Goal: Task Accomplishment & Management: Complete application form

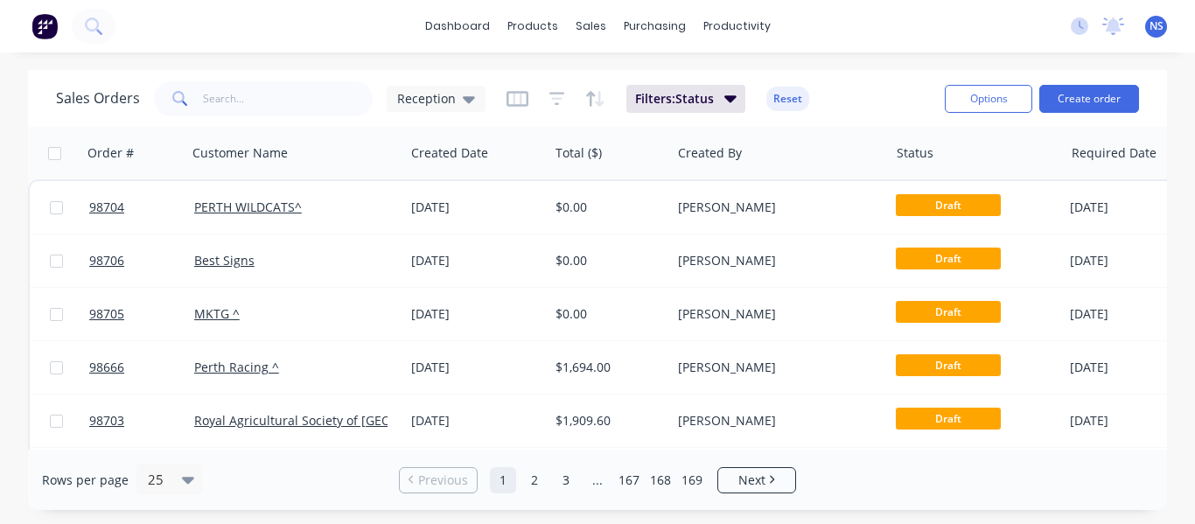
scroll to position [0, 63]
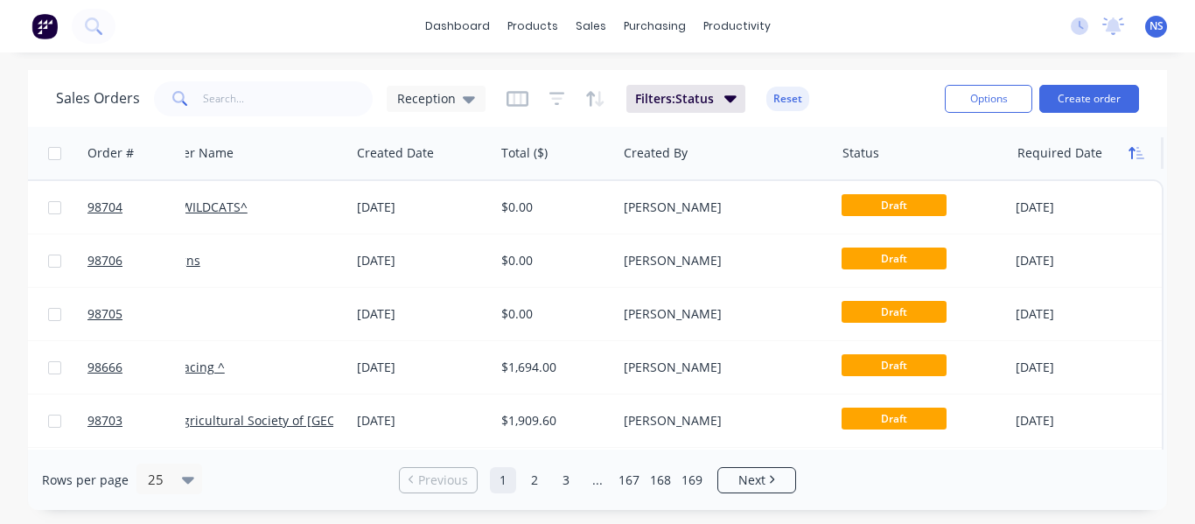
click at [1128, 155] on icon "button" at bounding box center [1136, 153] width 16 height 14
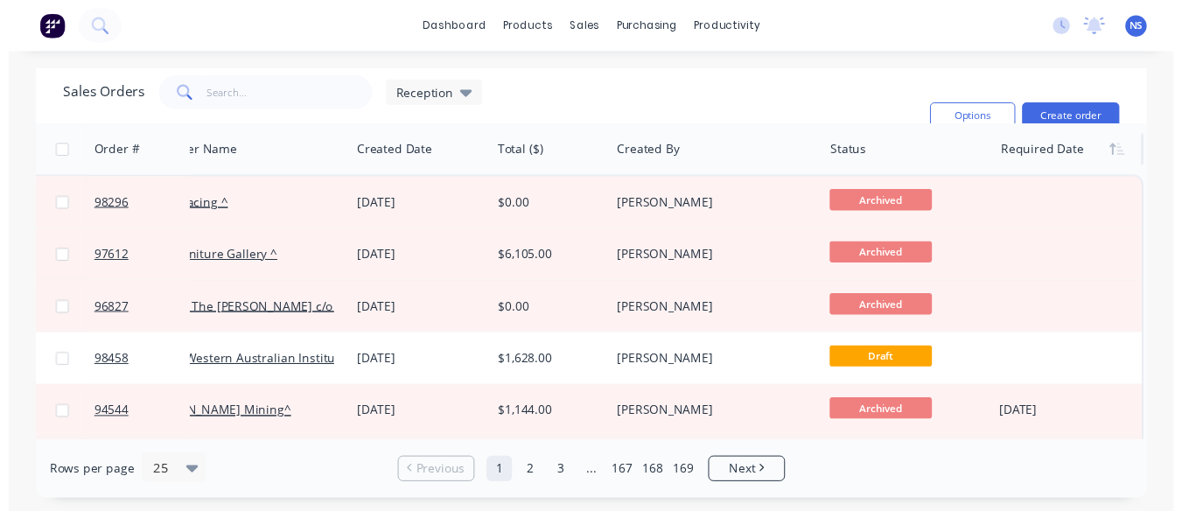
scroll to position [0, 54]
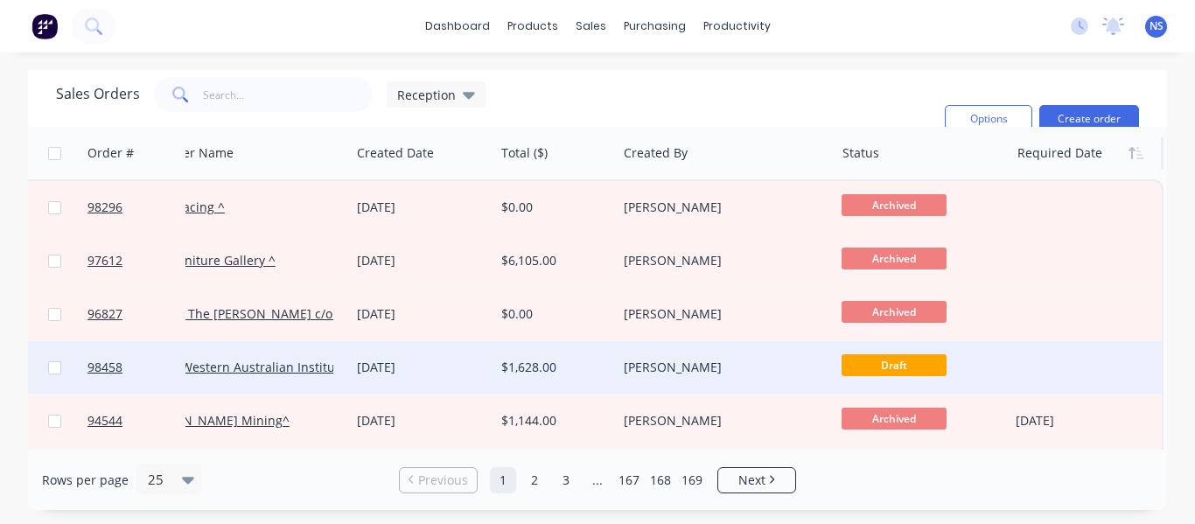
click at [770, 372] on div "[PERSON_NAME]" at bounding box center [720, 367] width 193 height 17
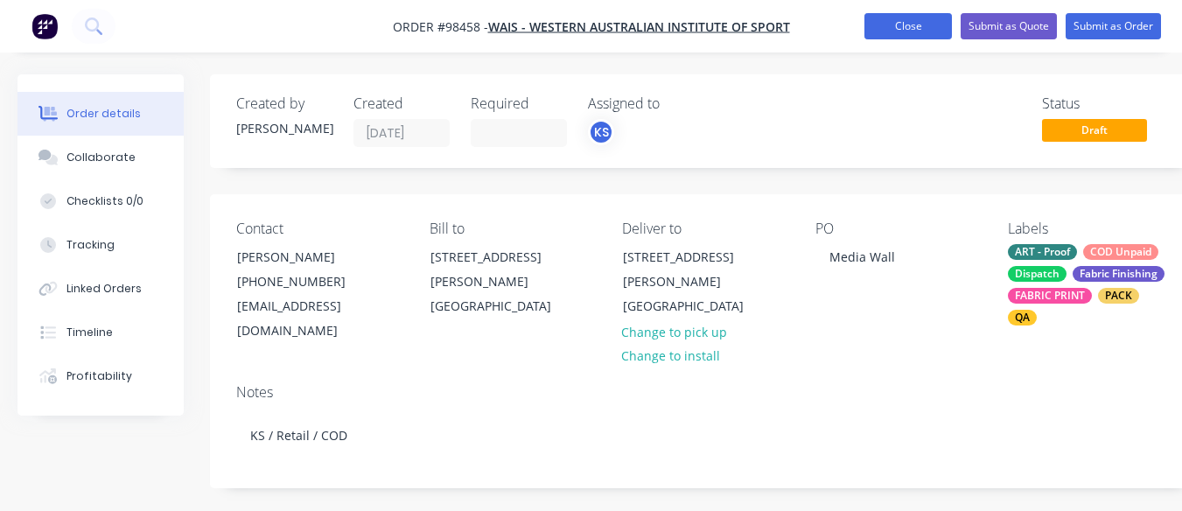
click at [914, 17] on button "Close" at bounding box center [907, 26] width 87 height 26
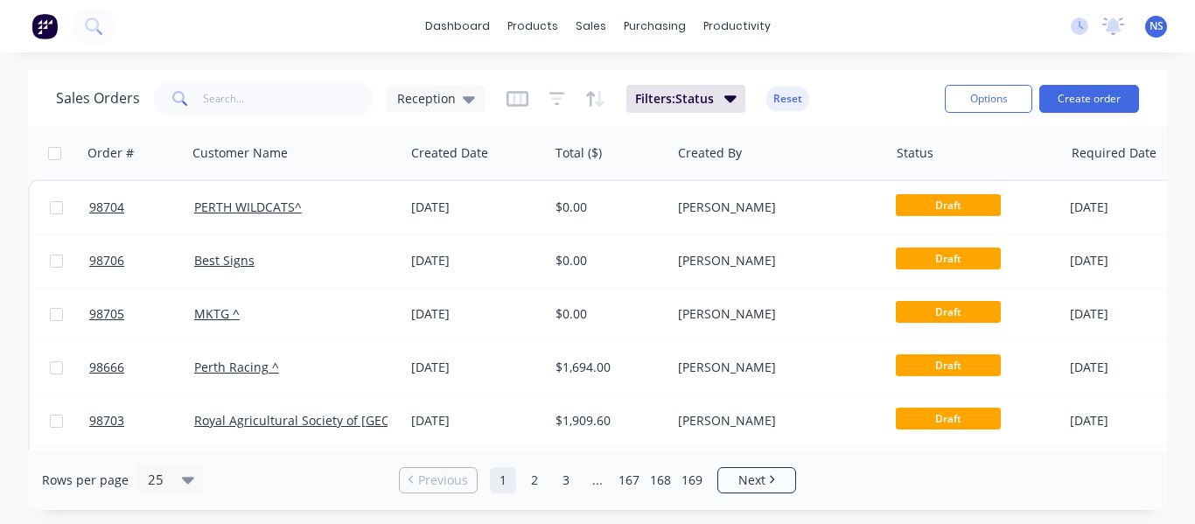
click at [1167, 434] on div "Sales Orders Reception Filters: Status Reset Options Create order Order # Custo…" at bounding box center [597, 290] width 1195 height 440
click at [1166, 445] on div "Order # Customer Name Created Date Total ($) Created By Status Required Date 98…" at bounding box center [597, 288] width 1139 height 323
click at [1168, 500] on div "Sales Orders Reception Filters: Status Reset Options Create order Order # Custo…" at bounding box center [597, 290] width 1195 height 440
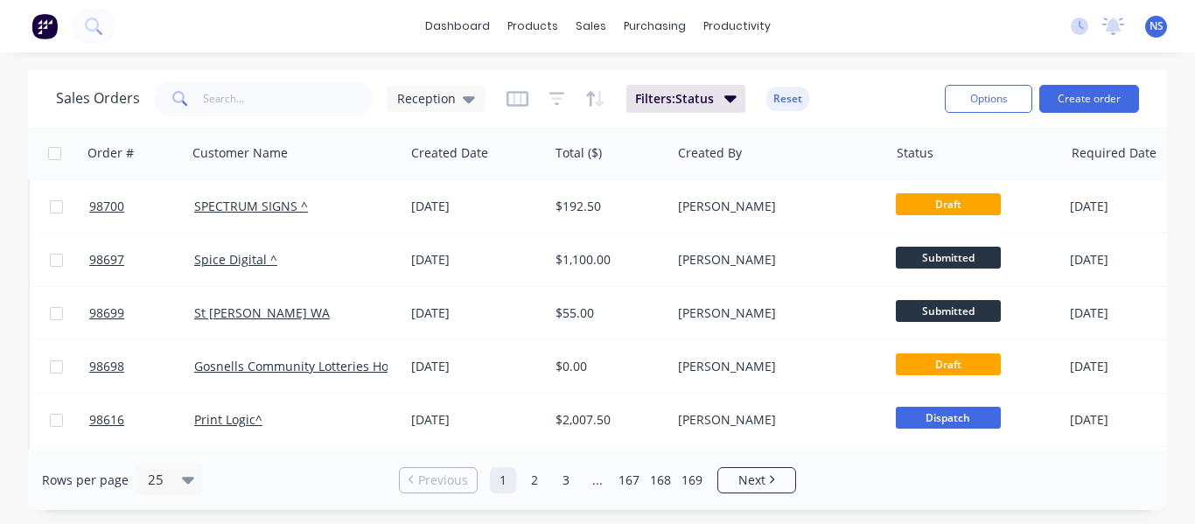
scroll to position [381, 0]
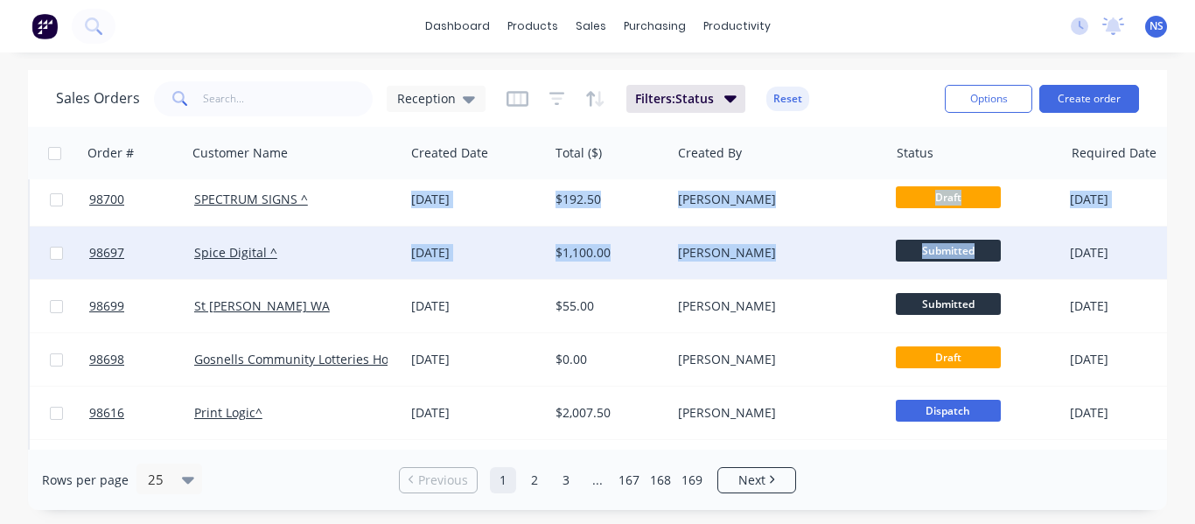
drag, startPoint x: 1189, startPoint y: 256, endPoint x: 949, endPoint y: 251, distance: 240.6
click at [949, 251] on div "Sales Orders Reception Filters: Status Reset Options Create order Order # Custo…" at bounding box center [597, 290] width 1195 height 440
click at [817, 250] on div "[PERSON_NAME]" at bounding box center [774, 252] width 193 height 17
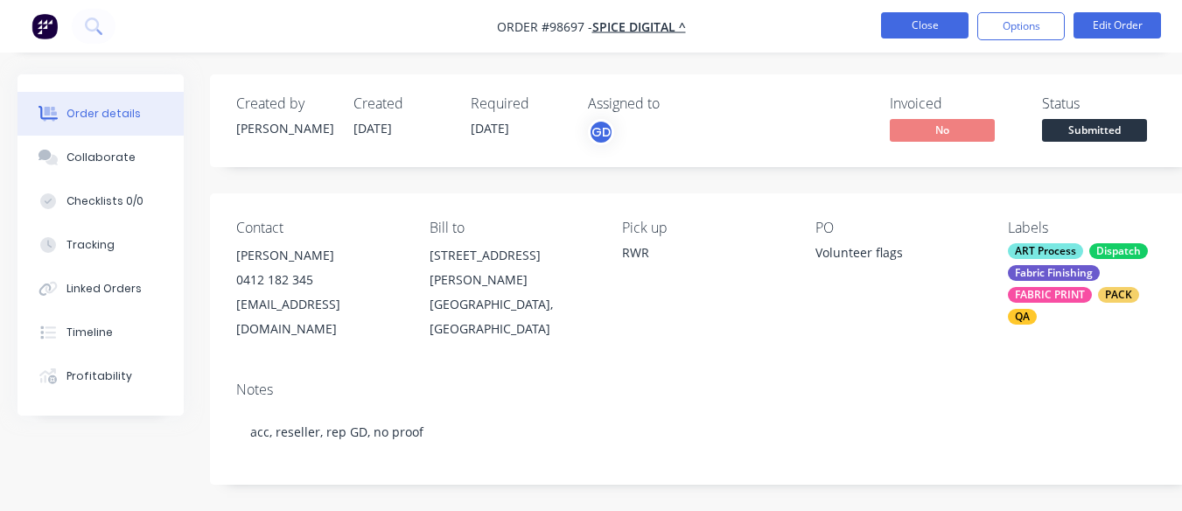
click at [925, 24] on button "Close" at bounding box center [924, 25] width 87 height 26
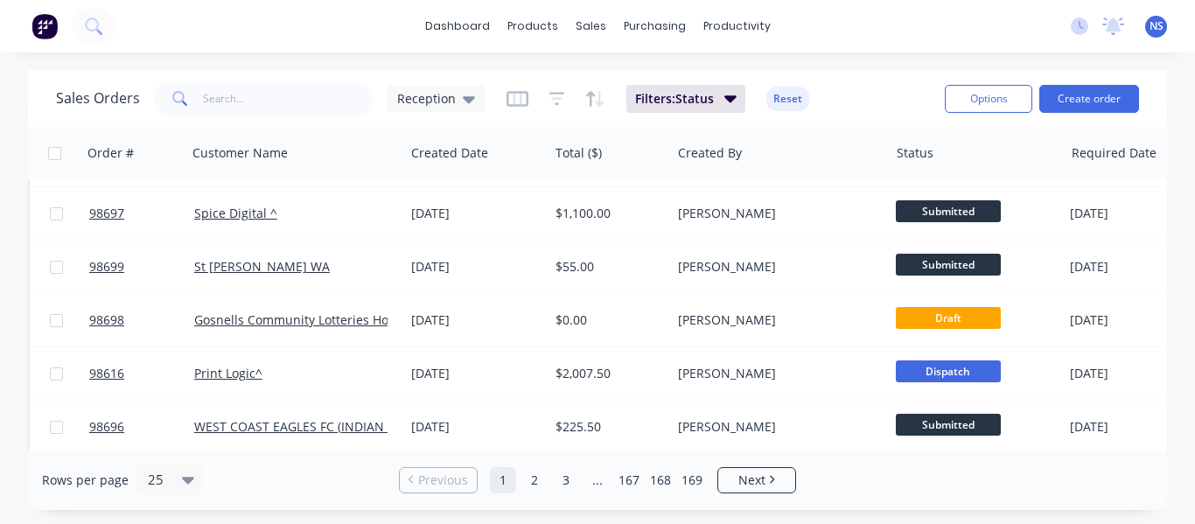
scroll to position [424, 0]
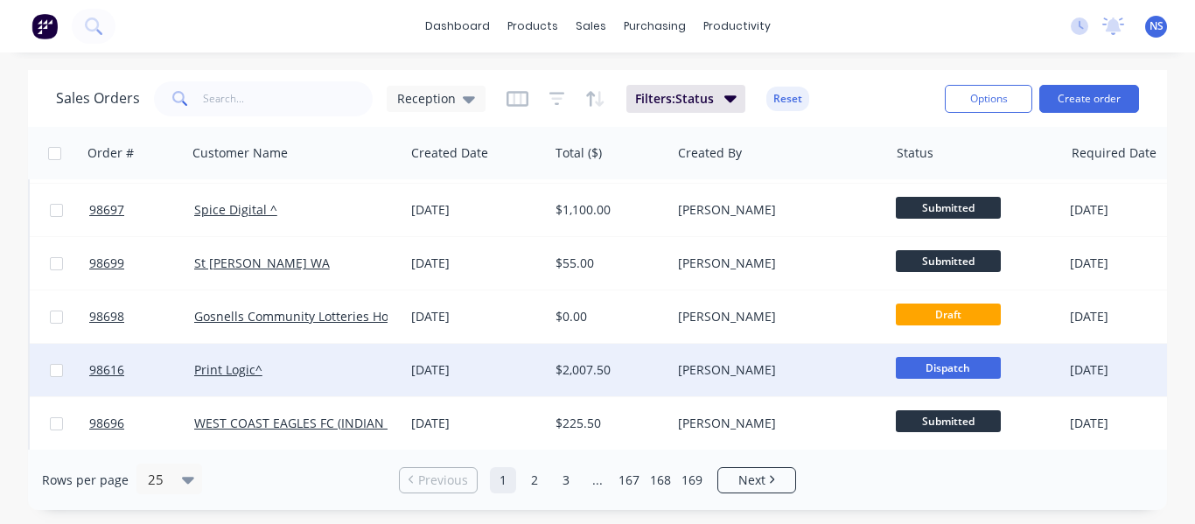
click at [811, 373] on div "[PERSON_NAME]" at bounding box center [774, 369] width 193 height 17
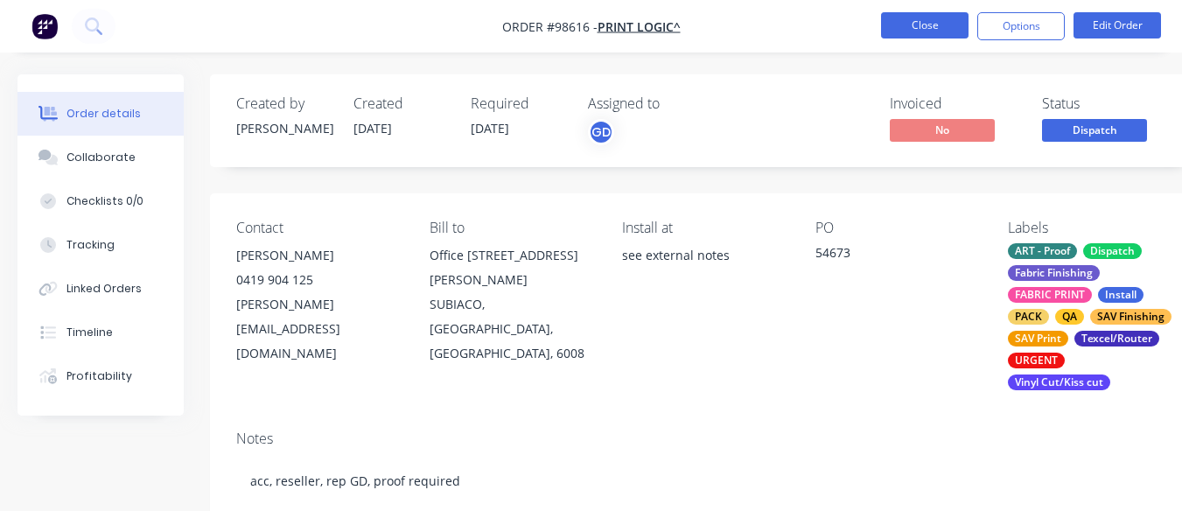
click at [945, 27] on button "Close" at bounding box center [924, 25] width 87 height 26
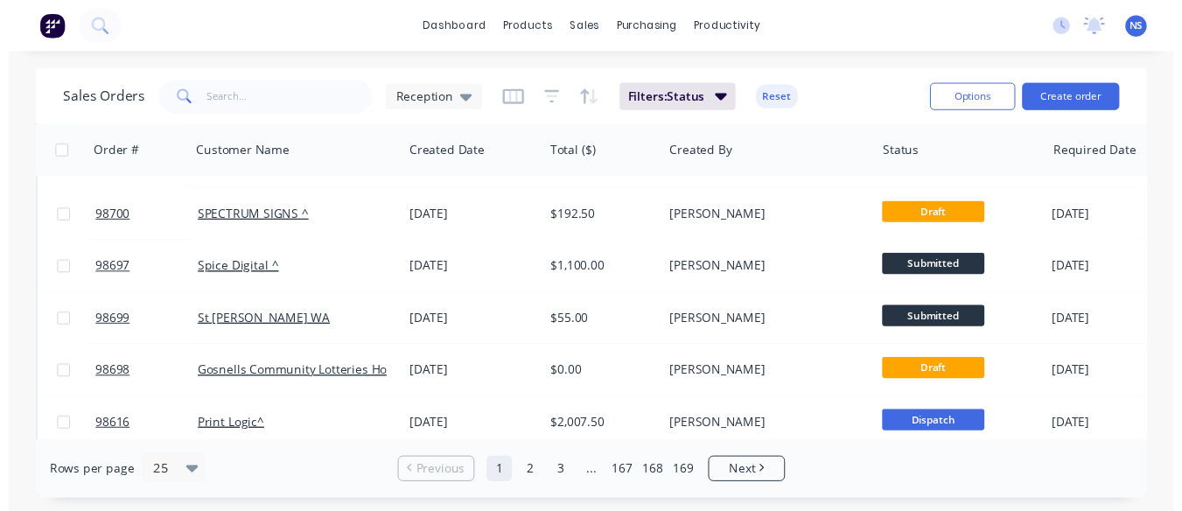
scroll to position [366, 0]
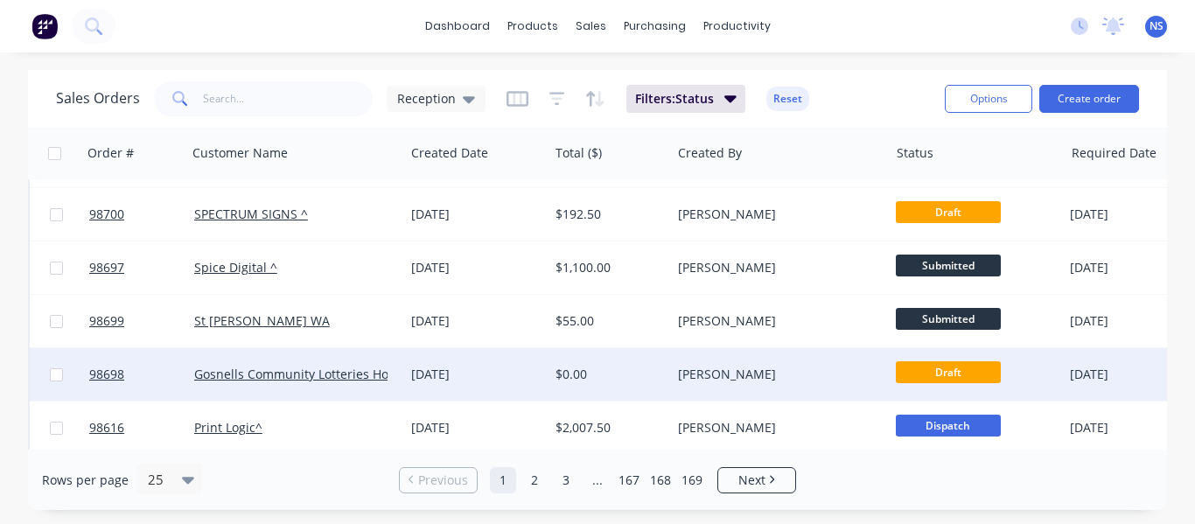
click at [819, 376] on div "[PERSON_NAME]" at bounding box center [774, 374] width 193 height 17
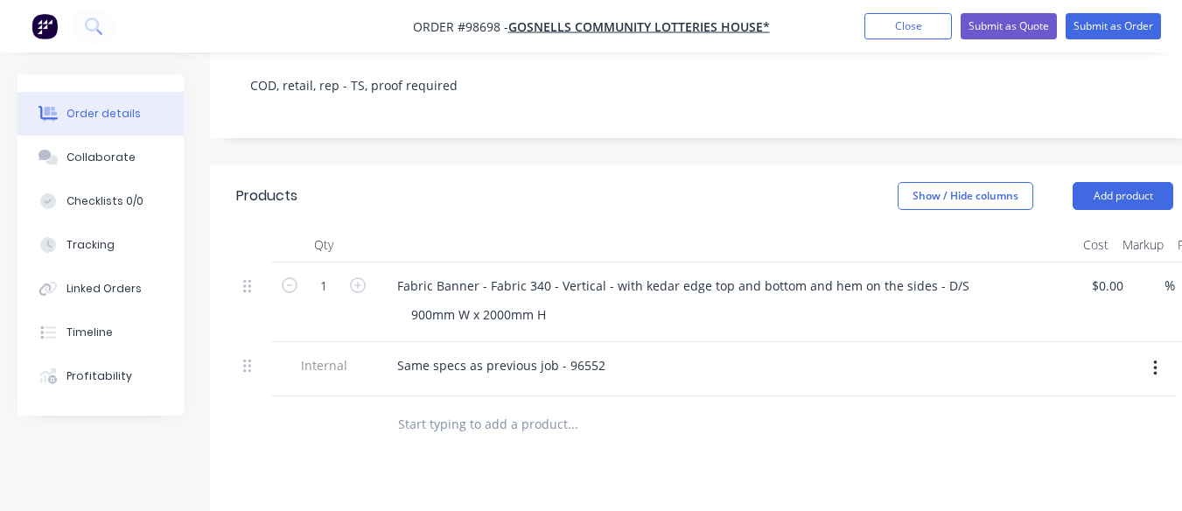
scroll to position [379, 0]
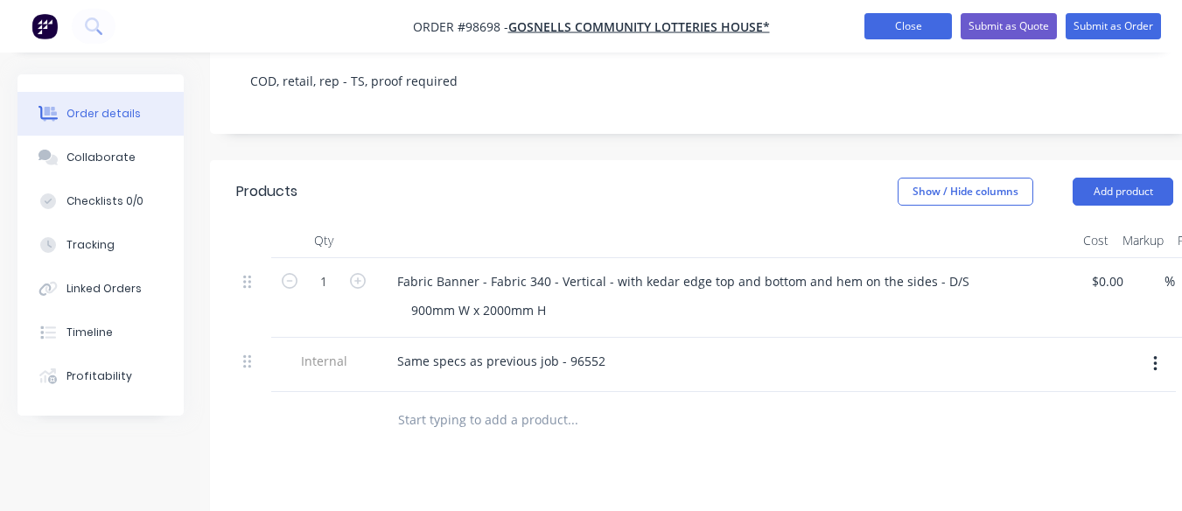
click at [875, 26] on button "Close" at bounding box center [907, 26] width 87 height 26
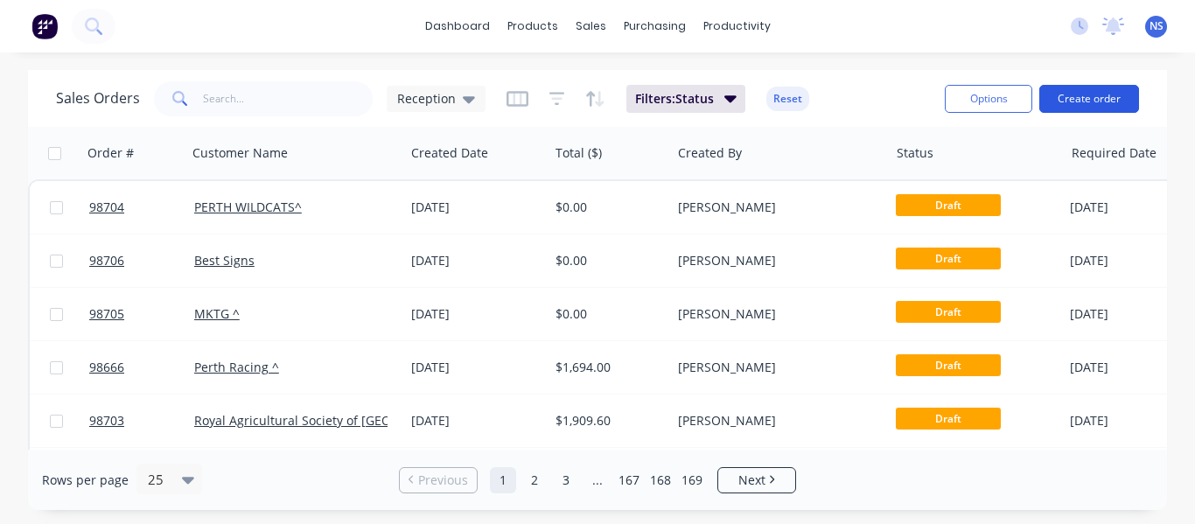
click at [1074, 94] on button "Create order" at bounding box center [1089, 99] width 100 height 28
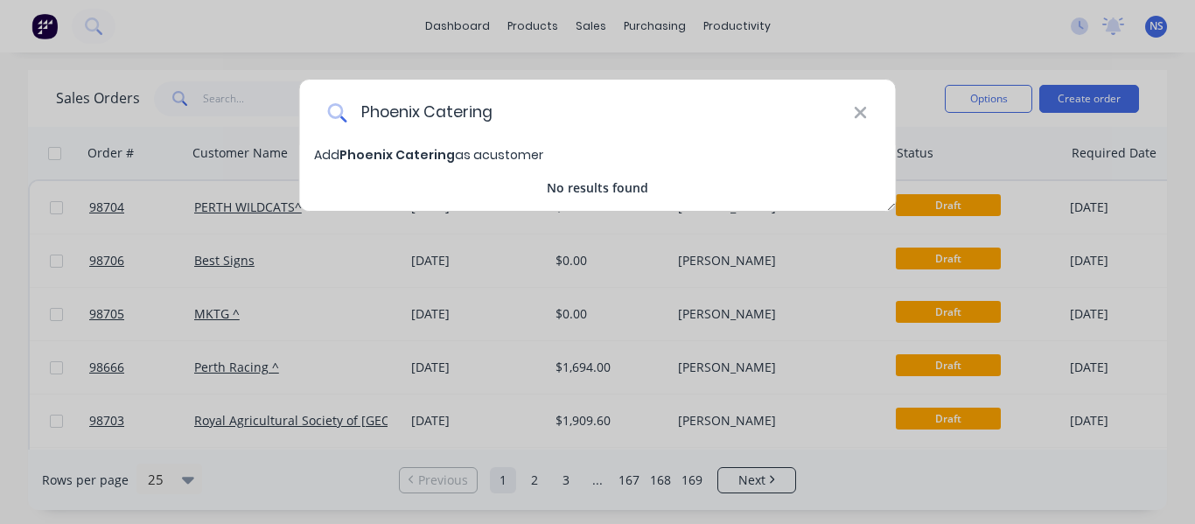
type input "Phoenix Catering"
click at [402, 156] on span "Phoenix Catering" at bounding box center [396, 154] width 115 height 17
select select "AU"
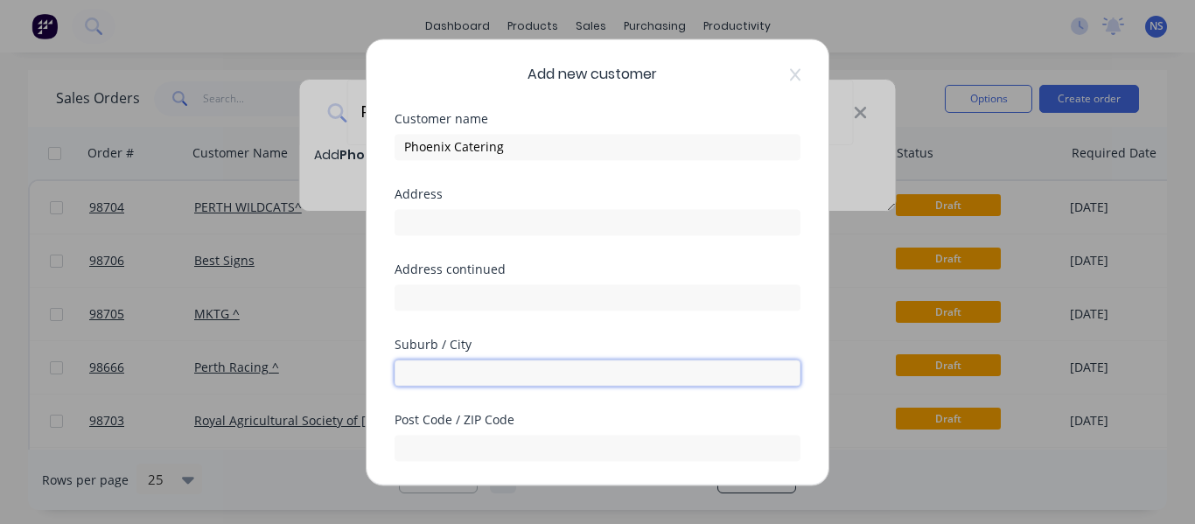
click at [433, 371] on input "text" at bounding box center [597, 372] width 406 height 26
type input "Ellenbrook"
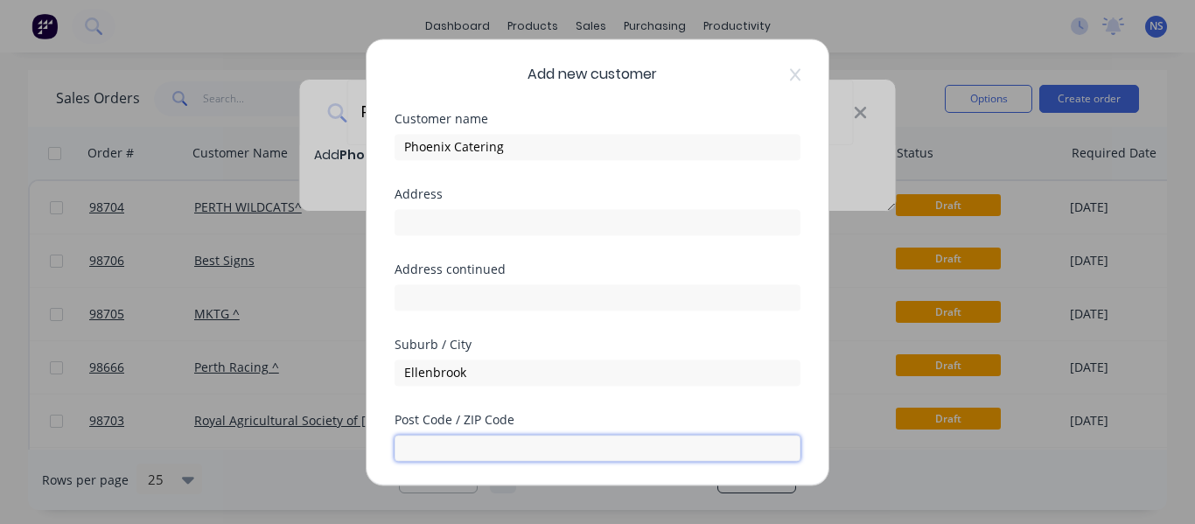
click at [464, 441] on input "text" at bounding box center [597, 448] width 406 height 26
type input "6069"
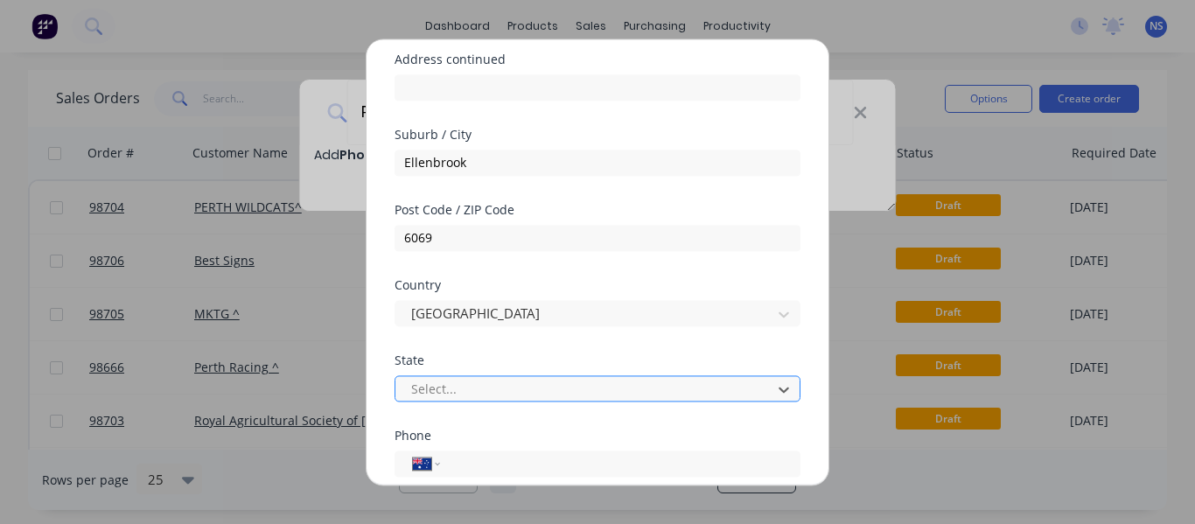
scroll to position [121, 0]
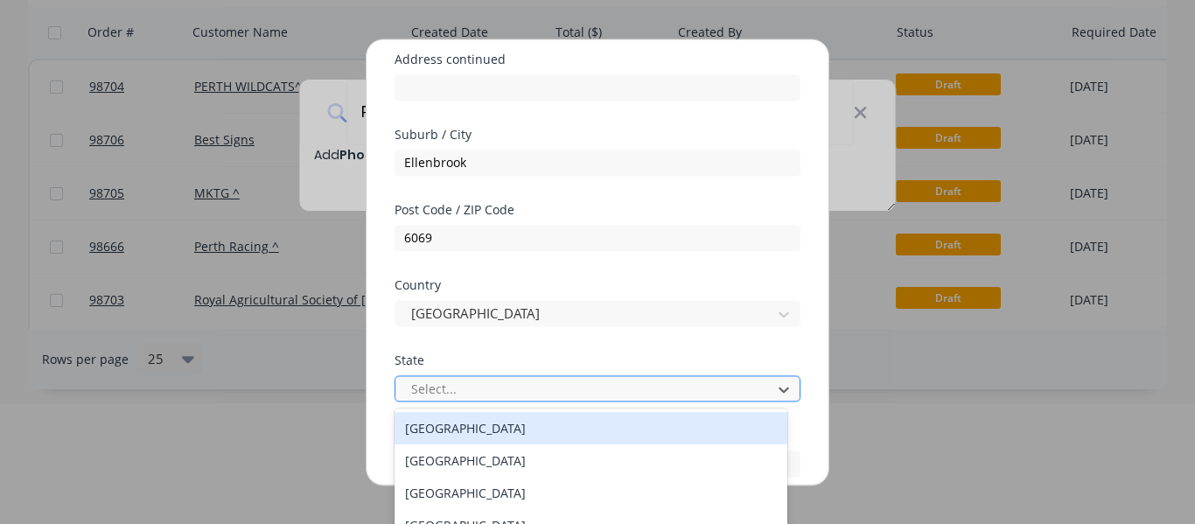
click at [683, 393] on div at bounding box center [585, 389] width 353 height 22
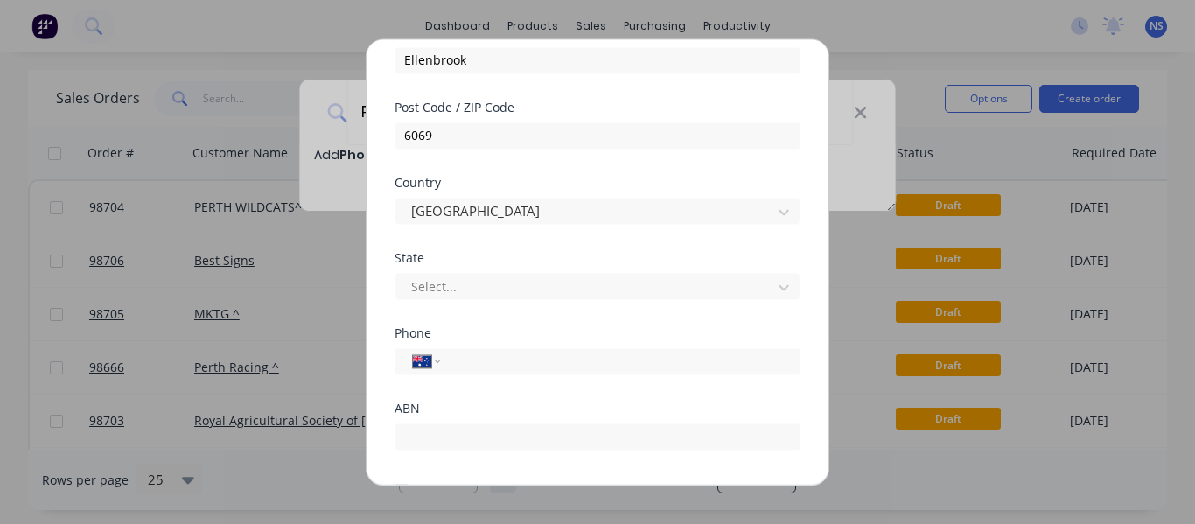
scroll to position [315, 0]
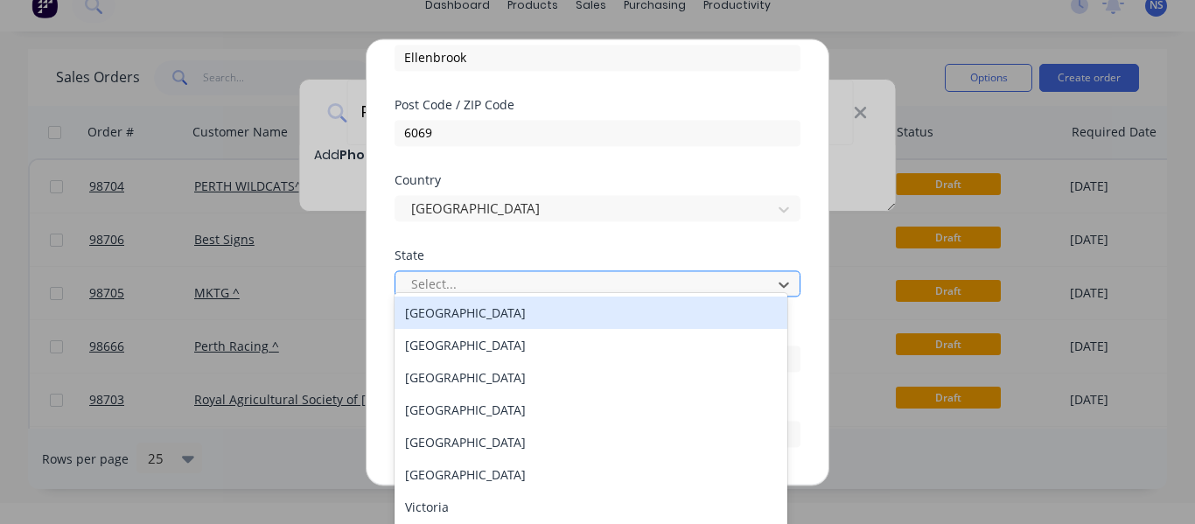
click at [753, 277] on div "Select..." at bounding box center [586, 284] width 364 height 26
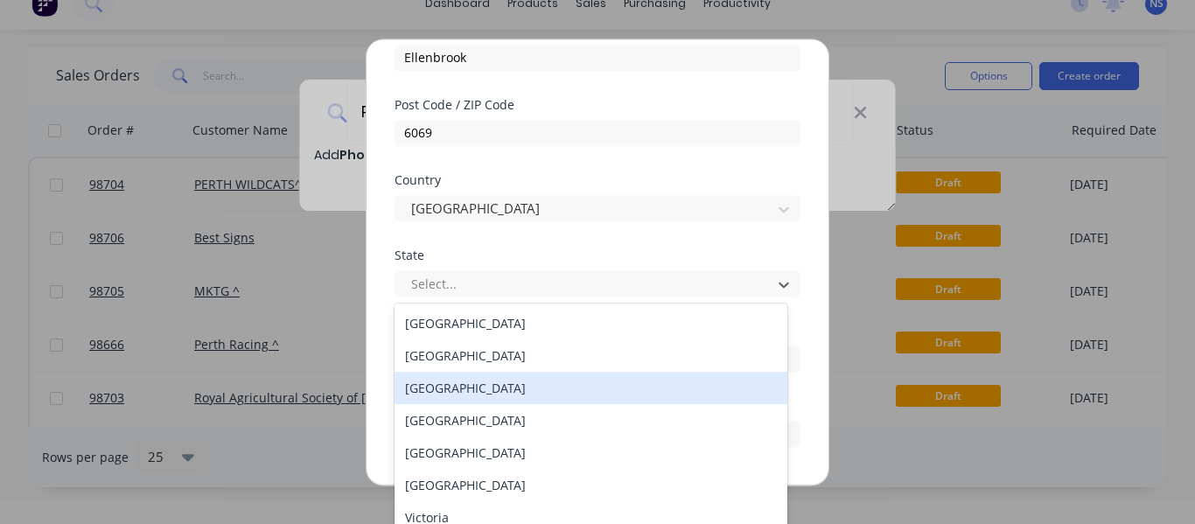
scroll to position [30, 0]
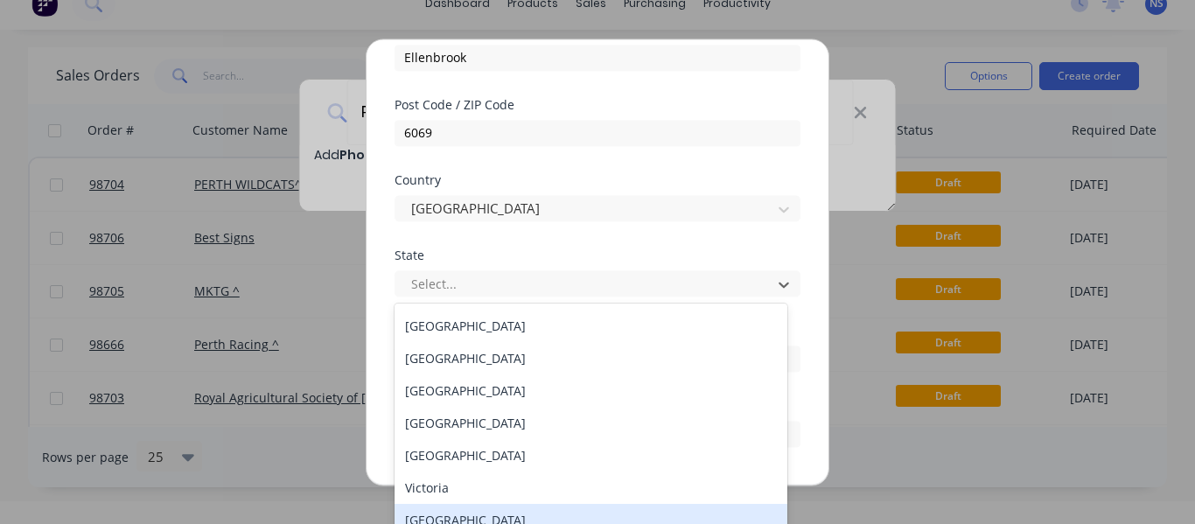
click at [714, 513] on div "[GEOGRAPHIC_DATA]" at bounding box center [590, 520] width 393 height 32
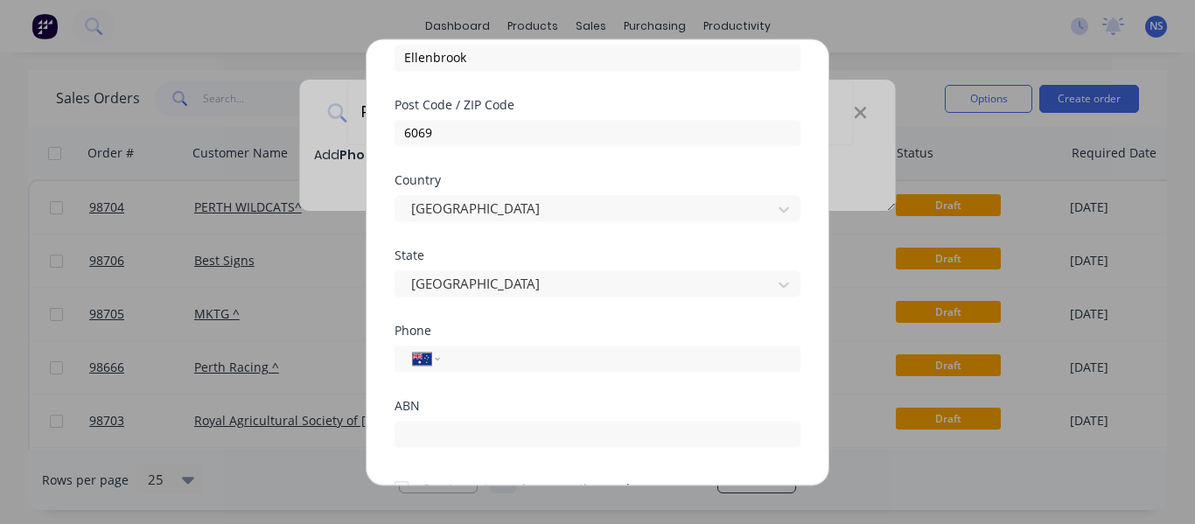
scroll to position [0, 0]
click at [499, 356] on input "tel" at bounding box center [617, 358] width 330 height 20
paste input "0417 129 032"
type input "0417 129 032"
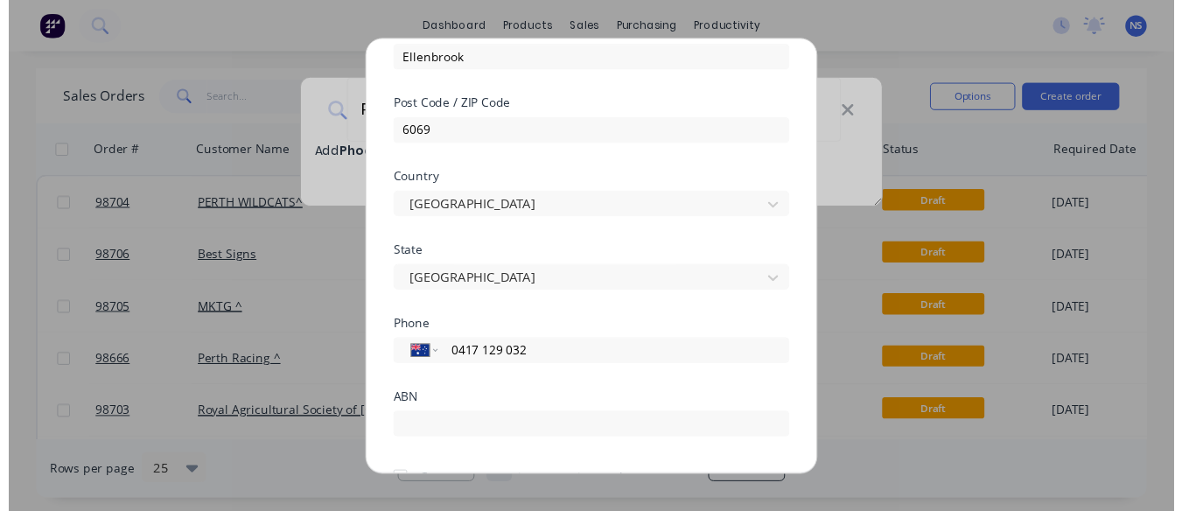
scroll to position [408, 0]
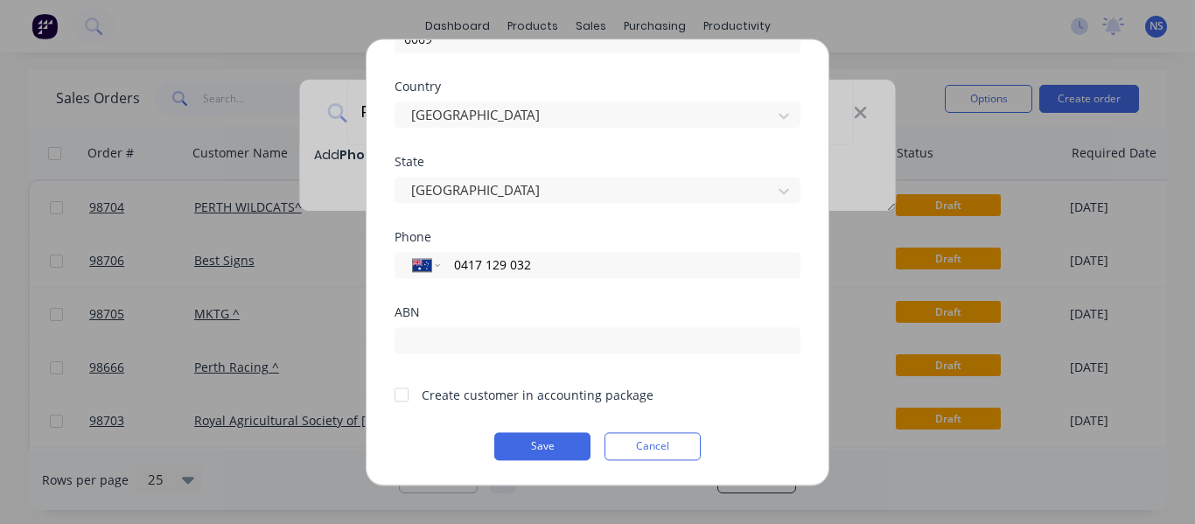
click at [403, 396] on div at bounding box center [401, 394] width 35 height 35
click at [545, 442] on button "Save" at bounding box center [542, 446] width 96 height 28
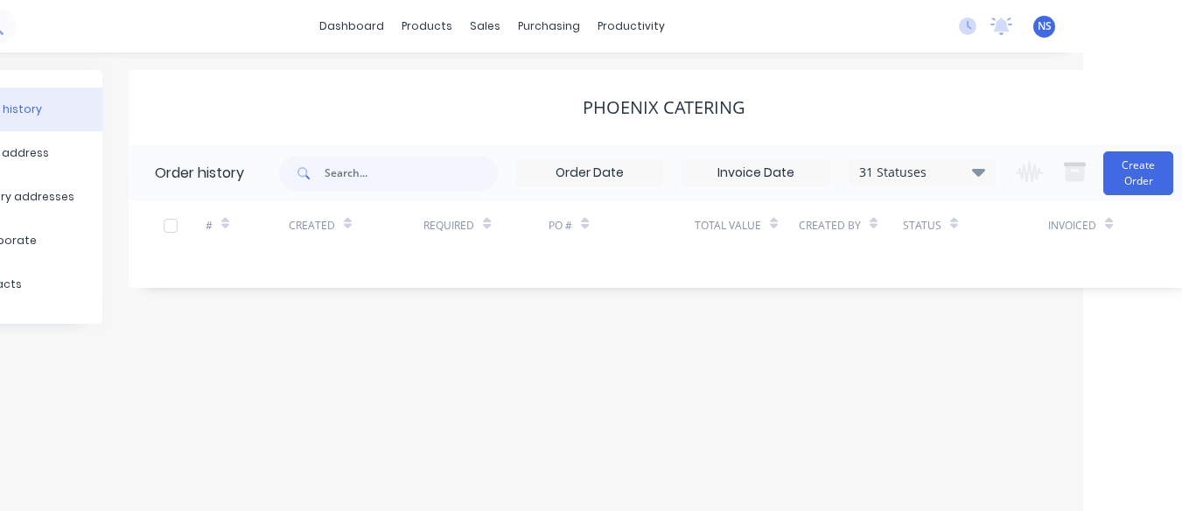
scroll to position [0, 109]
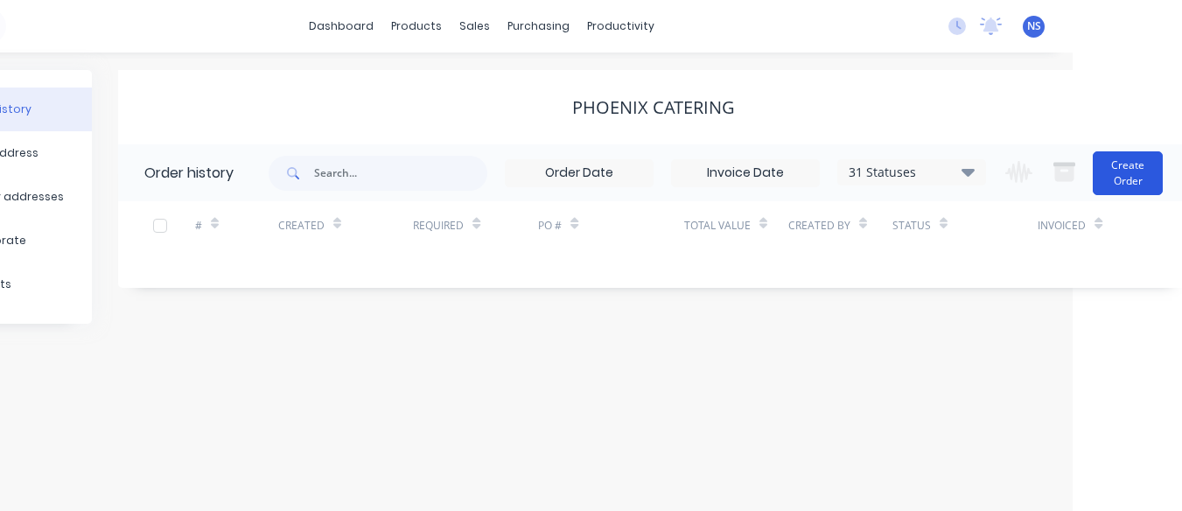
click at [1117, 172] on button "Create Order" at bounding box center [1127, 173] width 70 height 44
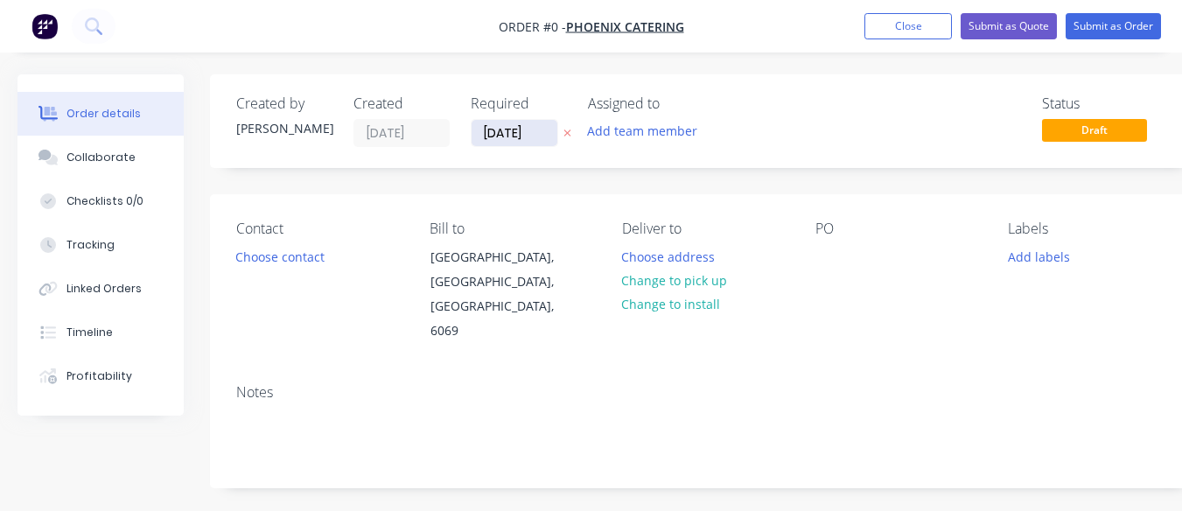
click at [493, 132] on input "[DATE]" at bounding box center [514, 133] width 86 height 26
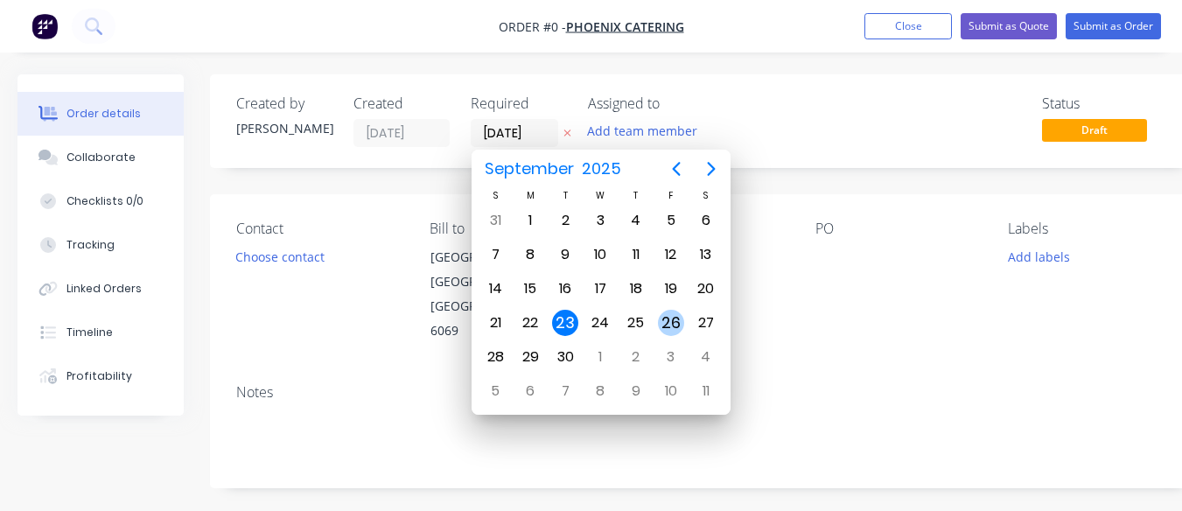
click at [669, 320] on div "26" at bounding box center [671, 323] width 26 height 26
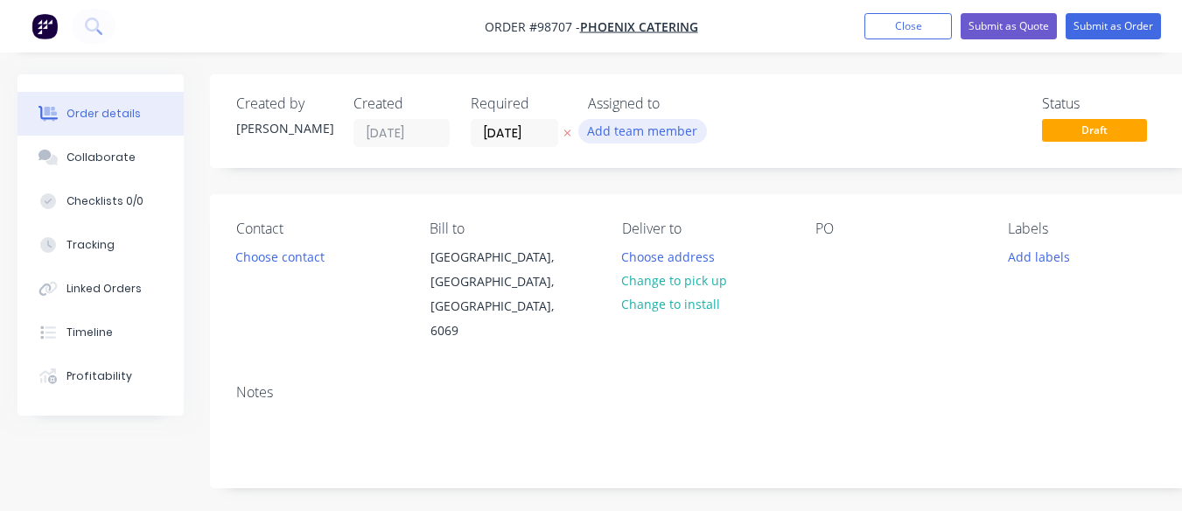
click at [651, 134] on button "Add team member" at bounding box center [642, 131] width 129 height 24
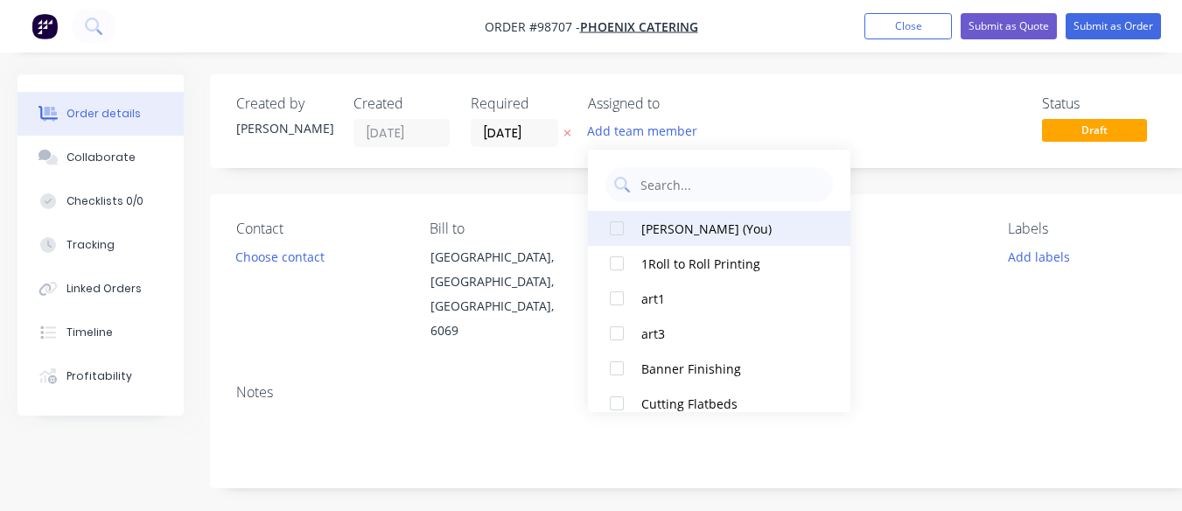
click at [652, 228] on div "[PERSON_NAME] (You)" at bounding box center [728, 229] width 175 height 18
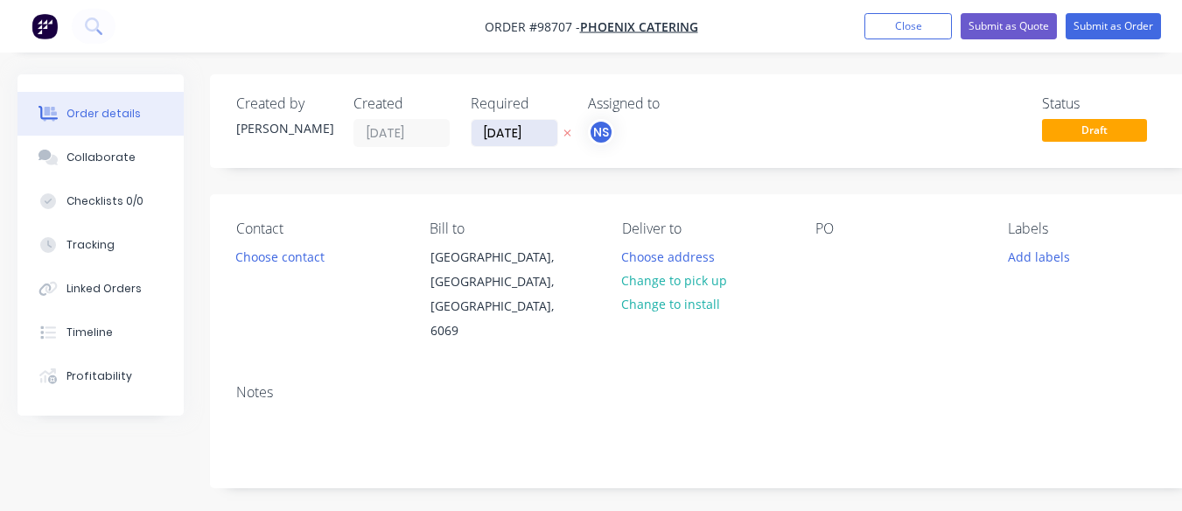
click at [499, 136] on input "[DATE]" at bounding box center [514, 133] width 86 height 26
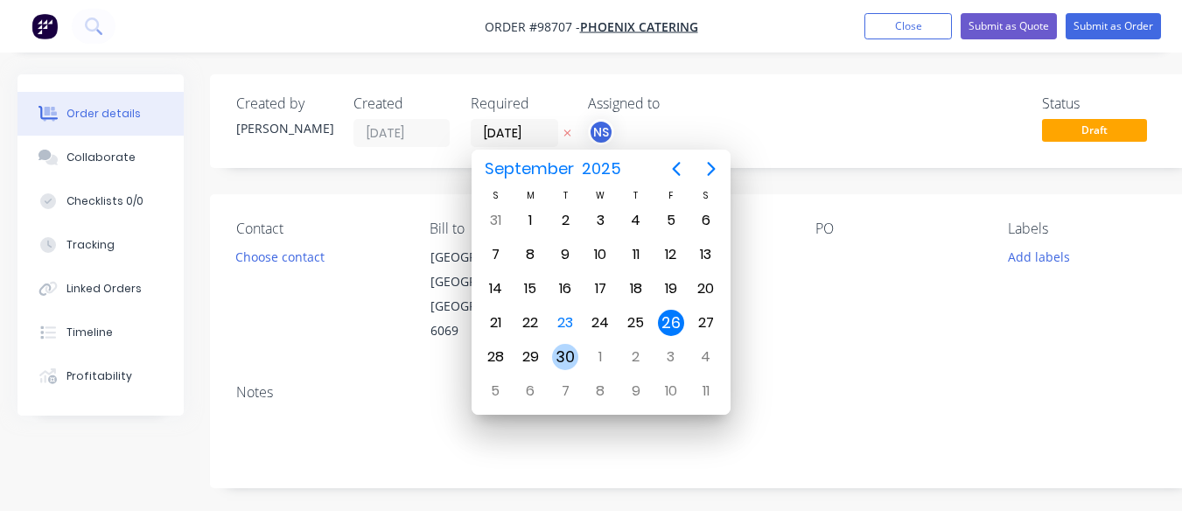
click at [568, 354] on div "30" at bounding box center [565, 357] width 26 height 26
type input "[DATE]"
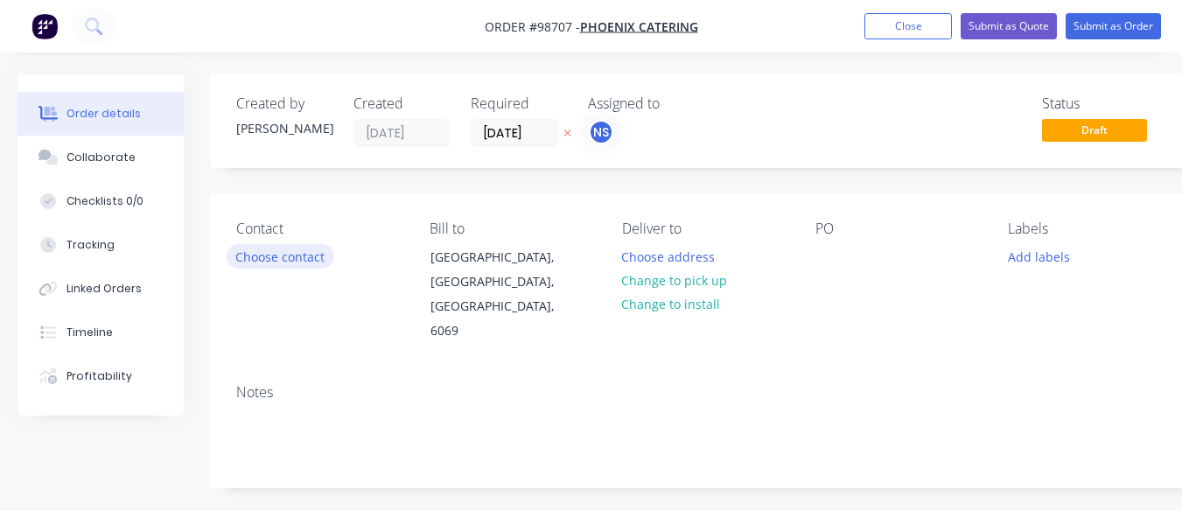
click at [270, 258] on button "Choose contact" at bounding box center [281, 256] width 108 height 24
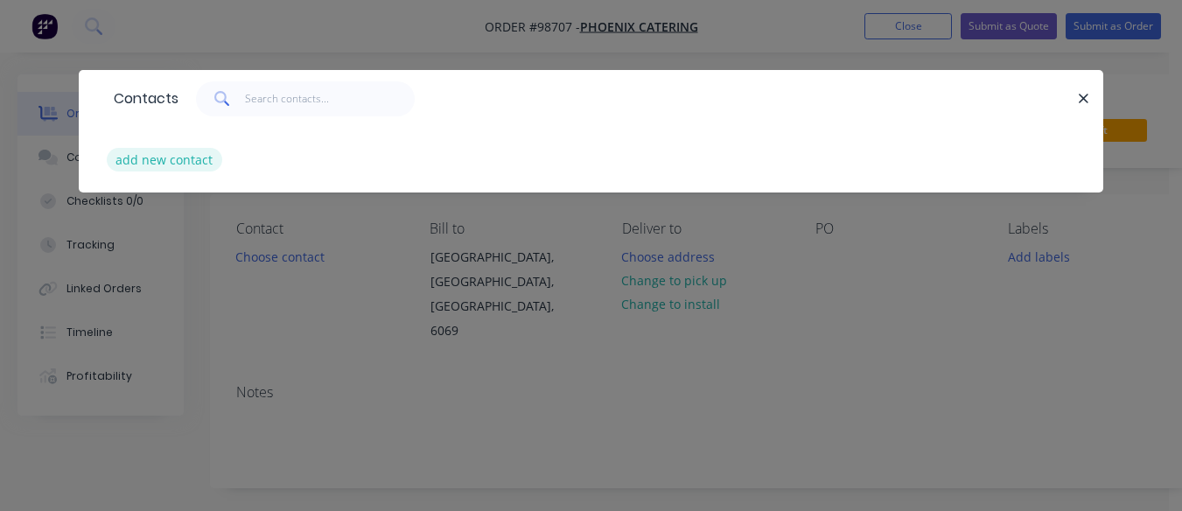
click at [176, 158] on button "add new contact" at bounding box center [164, 160] width 115 height 24
select select "AU"
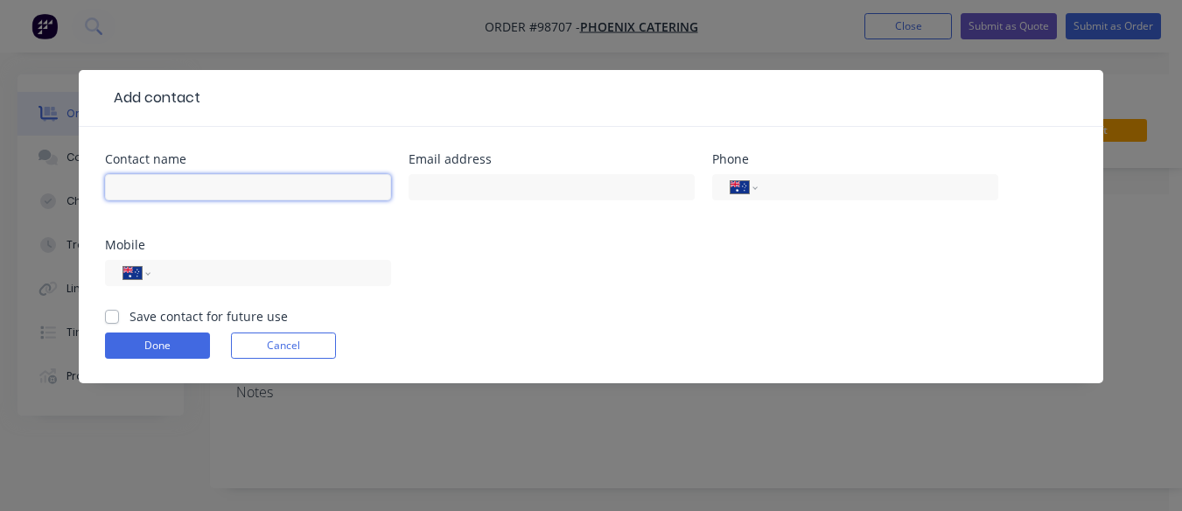
click at [165, 184] on input "text" at bounding box center [248, 187] width 286 height 26
type input "[PERSON_NAME]"
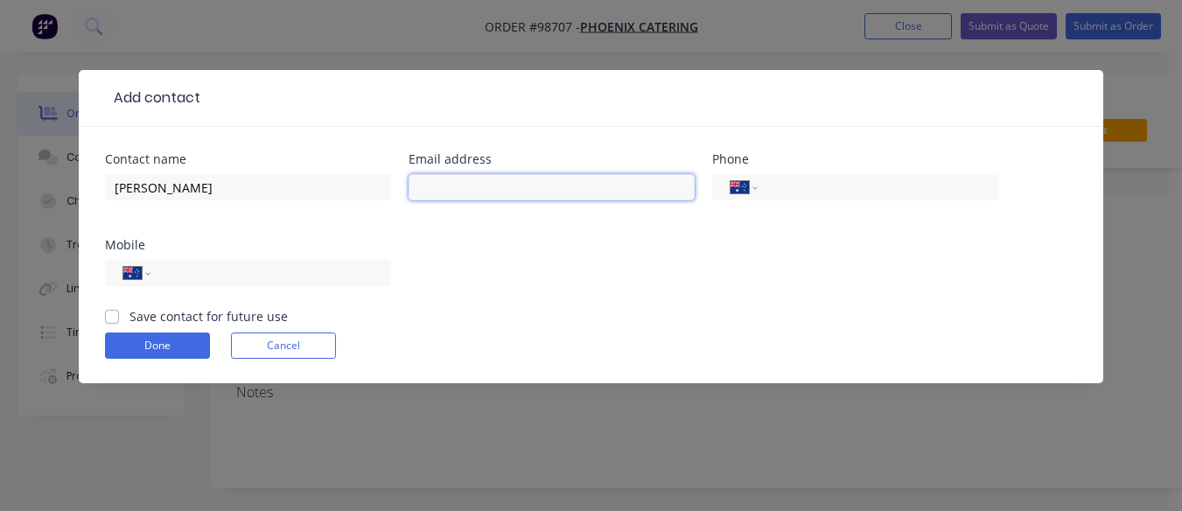
click at [448, 199] on input "text" at bounding box center [551, 187] width 286 height 26
type input "[EMAIL_ADDRESS][DOMAIN_NAME]"
click at [228, 274] on input "tel" at bounding box center [268, 273] width 210 height 20
paste input "0417 129 032"
type input "0417 129 032"
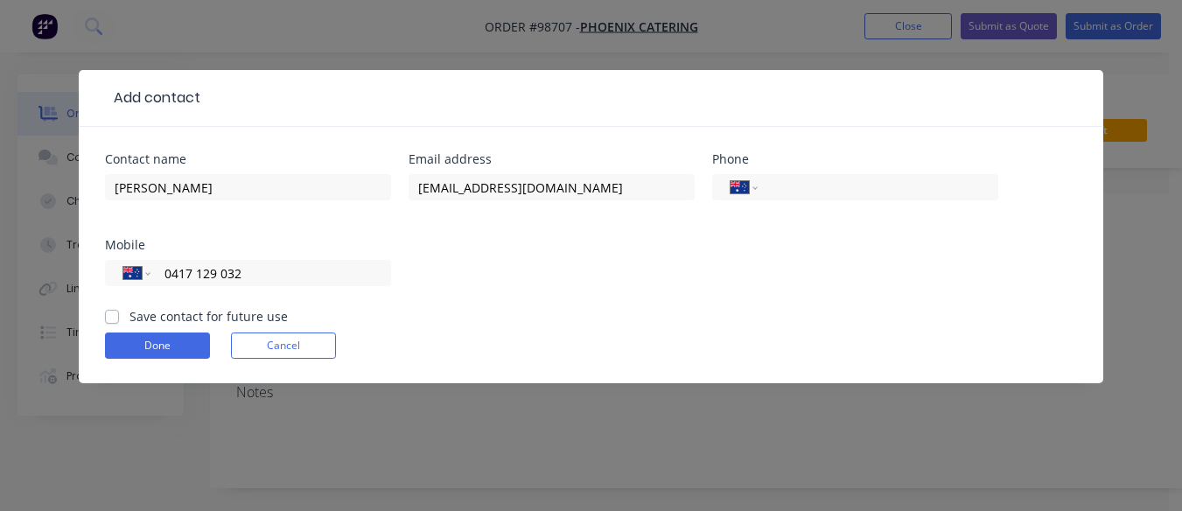
click at [129, 318] on label "Save contact for future use" at bounding box center [208, 316] width 158 height 18
click at [107, 318] on input "Save contact for future use" at bounding box center [112, 315] width 14 height 17
checkbox input "true"
click at [150, 342] on button "Done" at bounding box center [157, 345] width 105 height 26
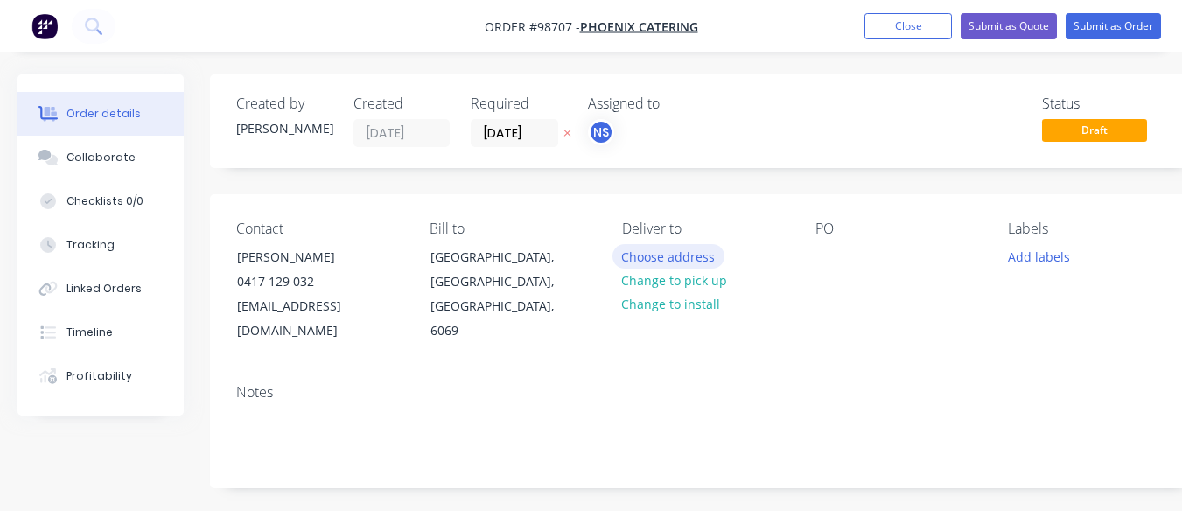
click at [666, 259] on button "Choose address" at bounding box center [668, 256] width 112 height 24
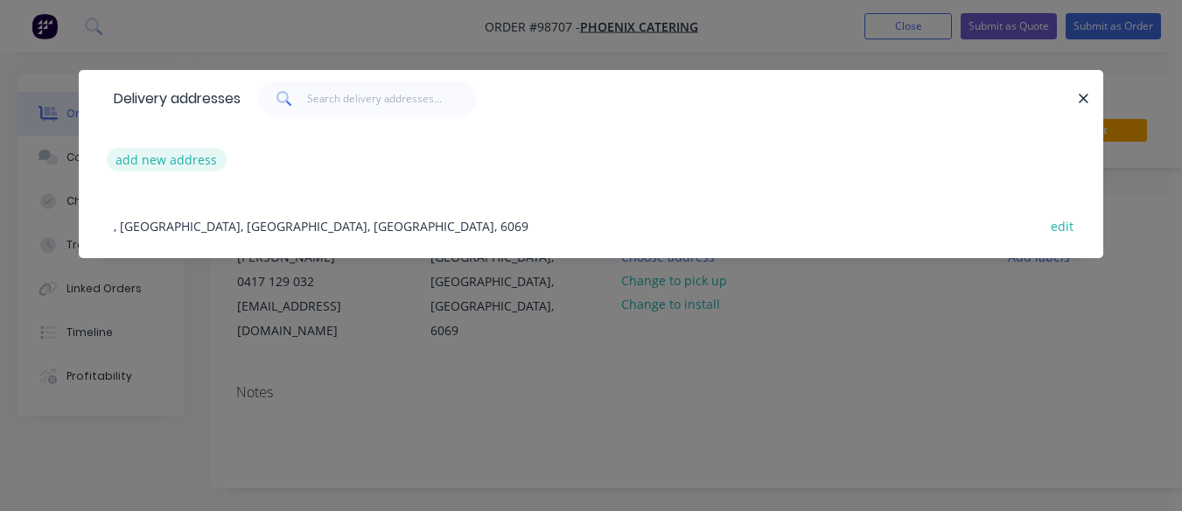
click at [175, 164] on button "add new address" at bounding box center [167, 160] width 120 height 24
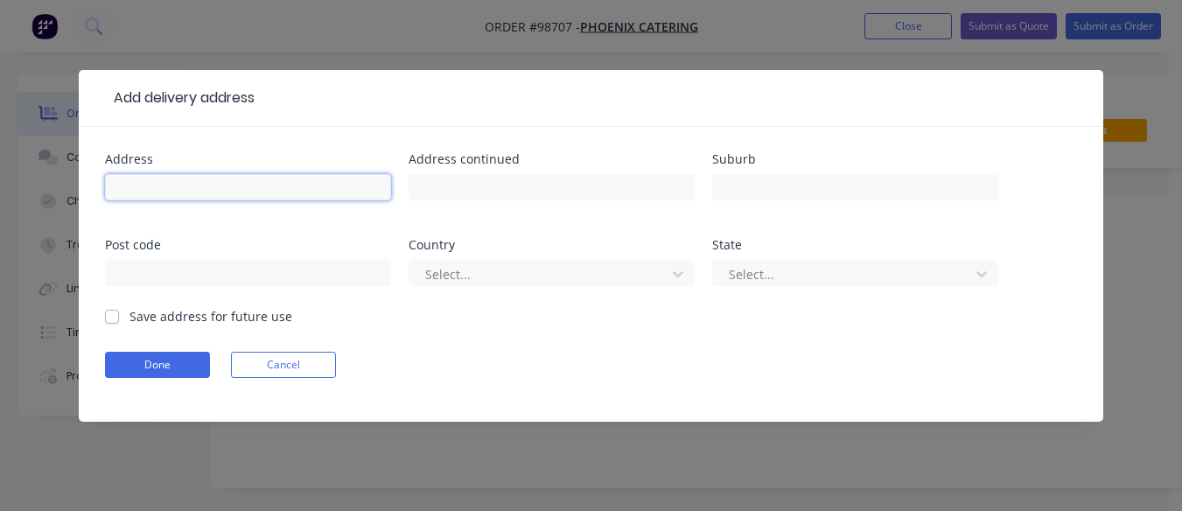
click at [134, 189] on input "text" at bounding box center [248, 187] width 286 height 26
type input "31 Comserv Loop"
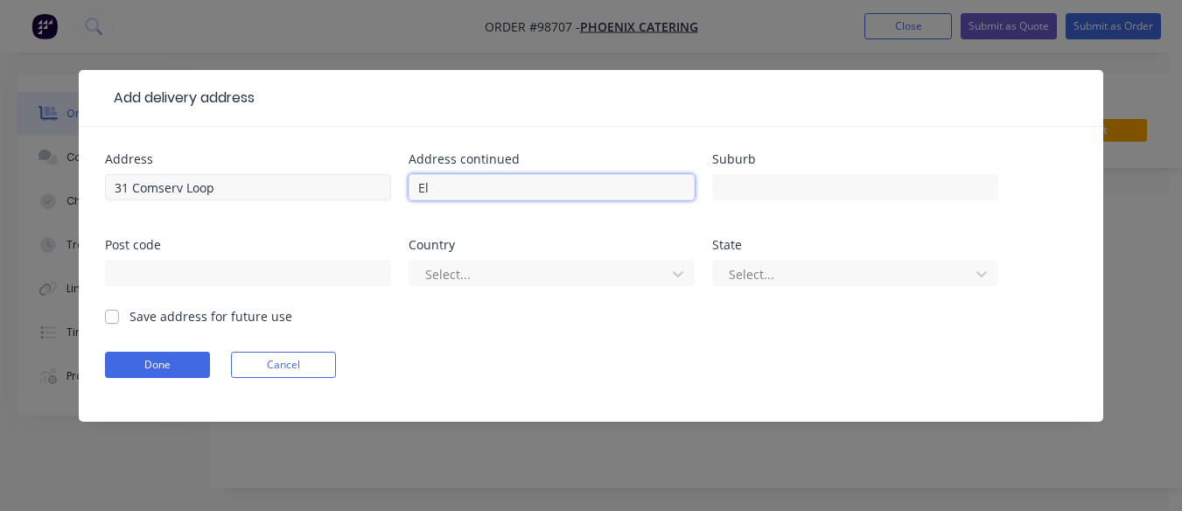
type input "E"
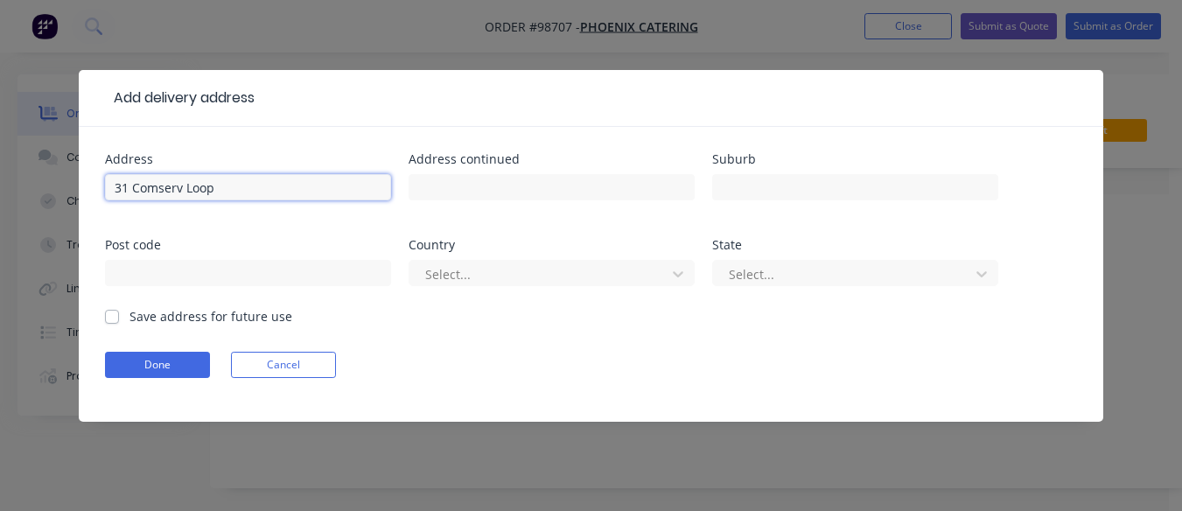
drag, startPoint x: 222, startPoint y: 181, endPoint x: 97, endPoint y: 183, distance: 125.1
click at [97, 183] on div "Address 31 Comserv Loop Address continued Suburb Post code Country Select... St…" at bounding box center [591, 274] width 1024 height 295
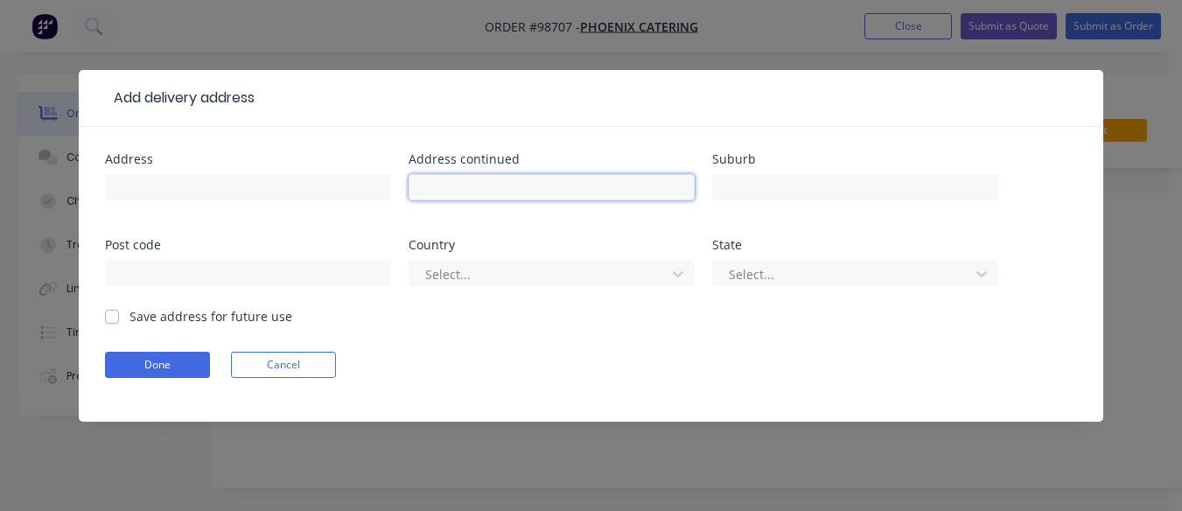
click at [436, 180] on input "text" at bounding box center [551, 187] width 286 height 26
paste input "31 Comserv Loop"
type input "31 Comserv Loop"
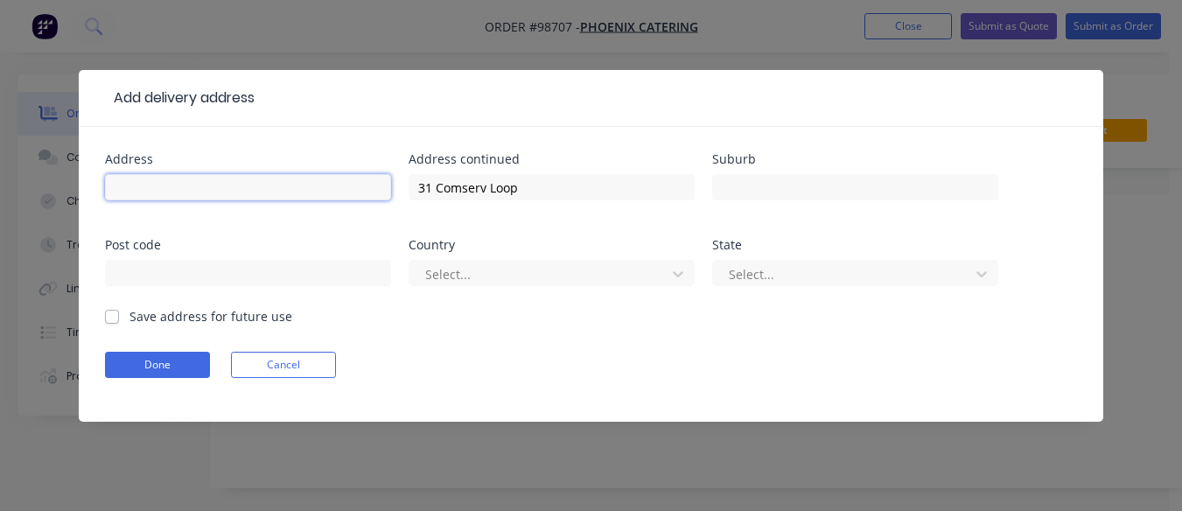
click at [176, 178] on input "text" at bounding box center [248, 187] width 286 height 26
type input "The Fire Truck Pizzeria"
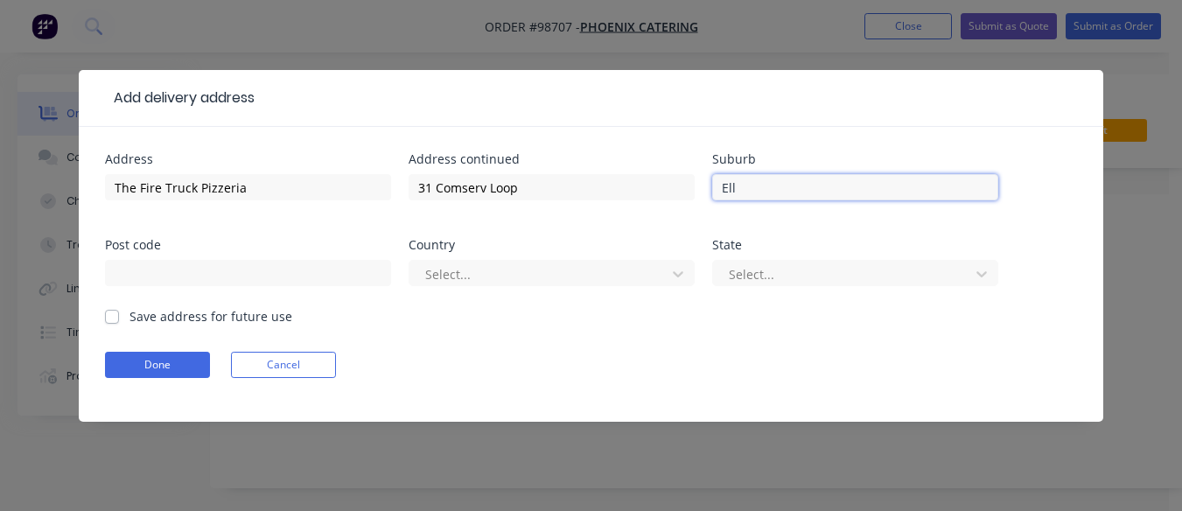
type input "Ellenbrook"
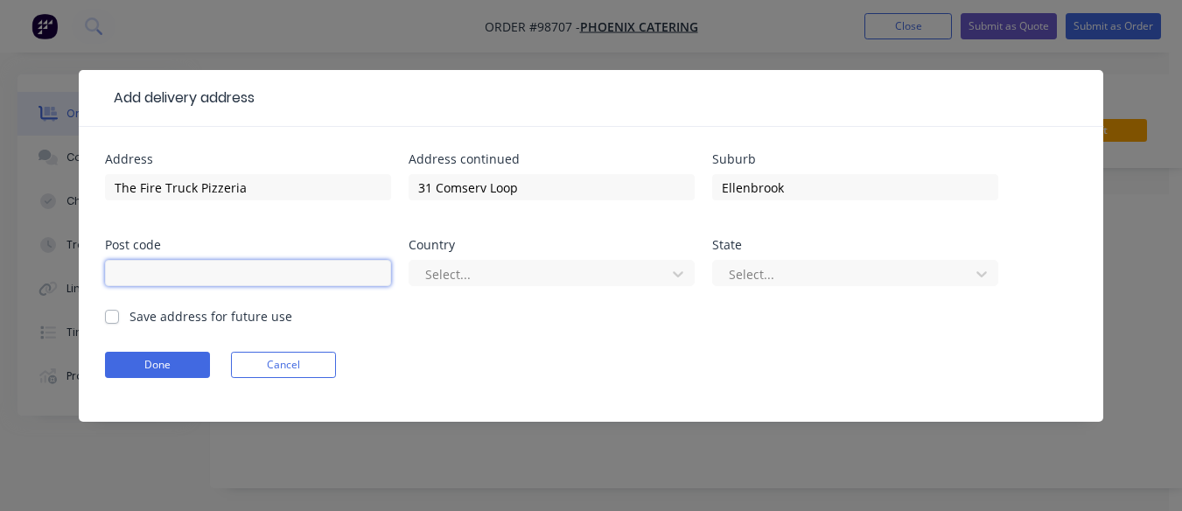
click at [154, 277] on input "text" at bounding box center [248, 273] width 286 height 26
type input "6069"
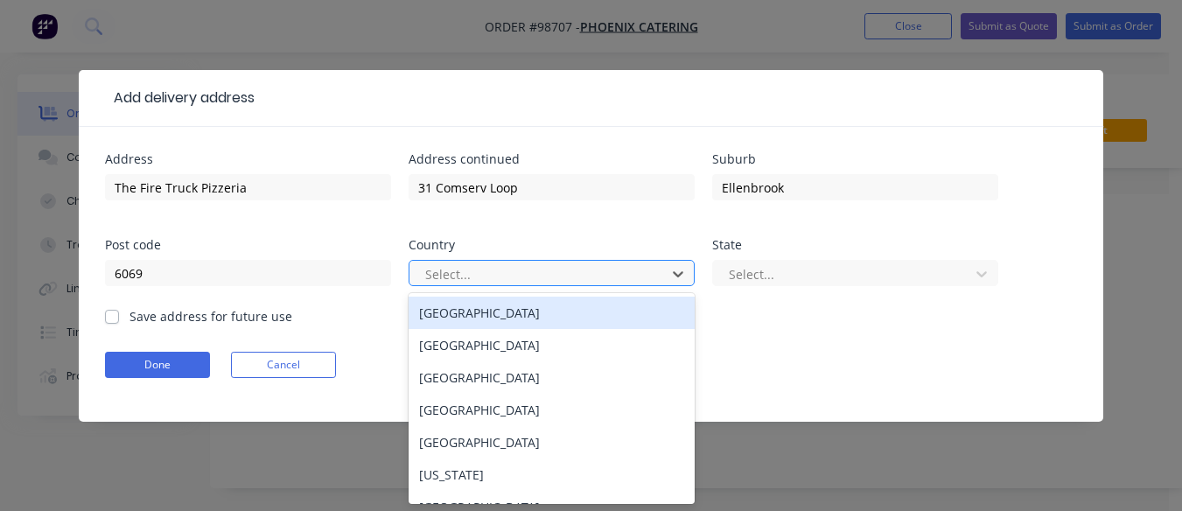
click at [461, 276] on div at bounding box center [540, 274] width 234 height 22
click at [478, 324] on div "[GEOGRAPHIC_DATA]" at bounding box center [551, 312] width 286 height 32
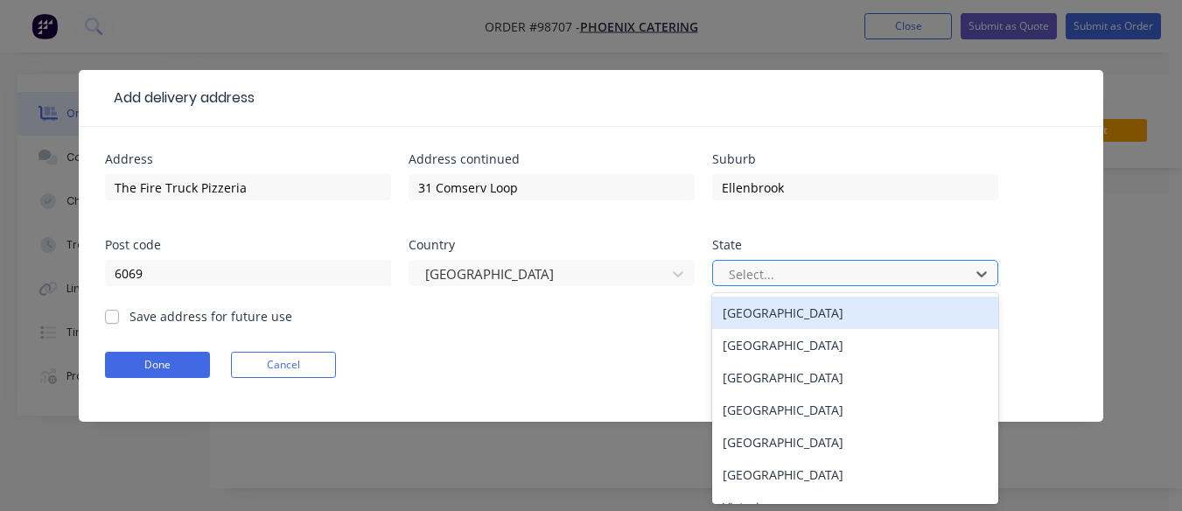
click at [805, 279] on div at bounding box center [844, 274] width 234 height 22
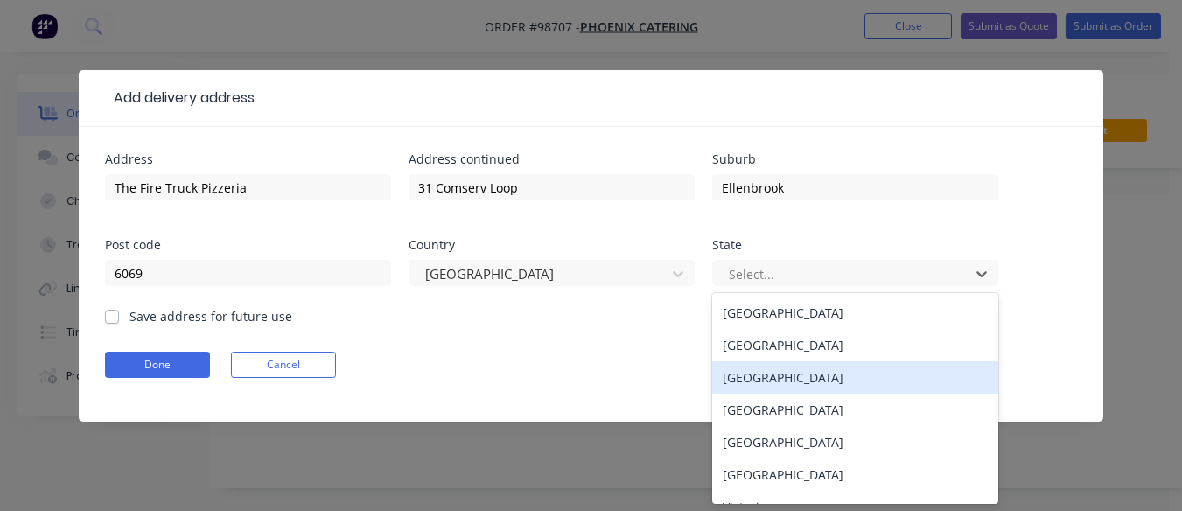
scroll to position [55, 0]
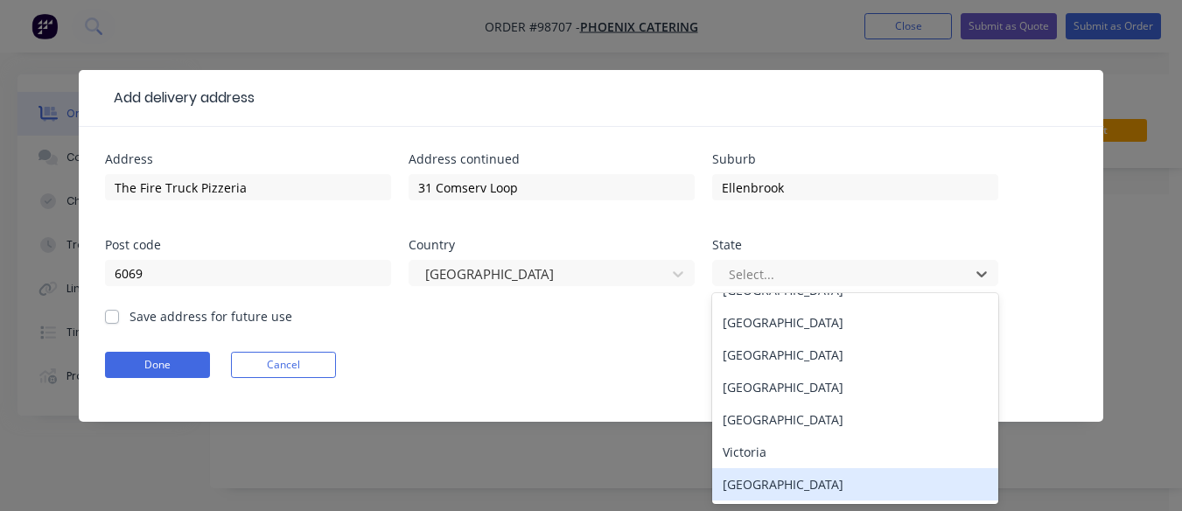
click at [849, 484] on div "[GEOGRAPHIC_DATA]" at bounding box center [855, 484] width 286 height 32
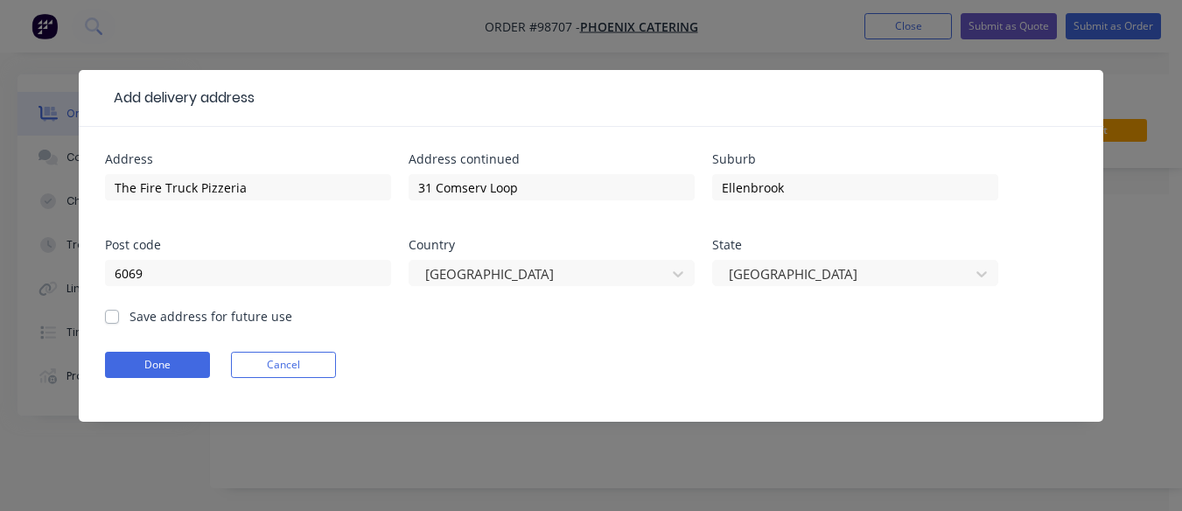
click at [129, 320] on label "Save address for future use" at bounding box center [210, 316] width 163 height 18
click at [112, 320] on input "Save address for future use" at bounding box center [112, 315] width 14 height 17
checkbox input "true"
click at [175, 366] on button "Done" at bounding box center [157, 365] width 105 height 26
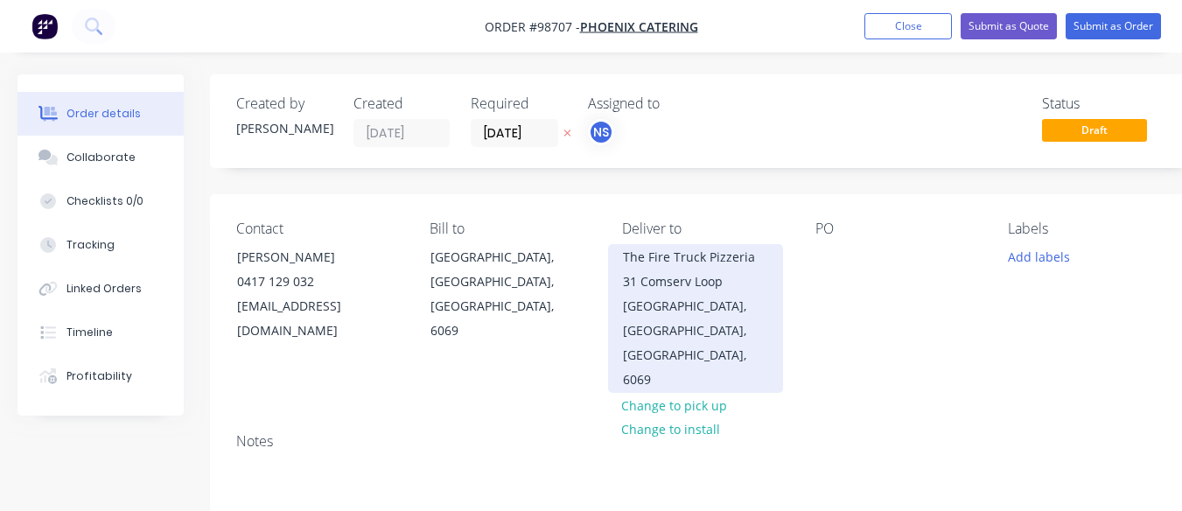
click at [733, 268] on div "The Fire Truck Pizzeria 31 Comserv Loop" at bounding box center [695, 269] width 145 height 49
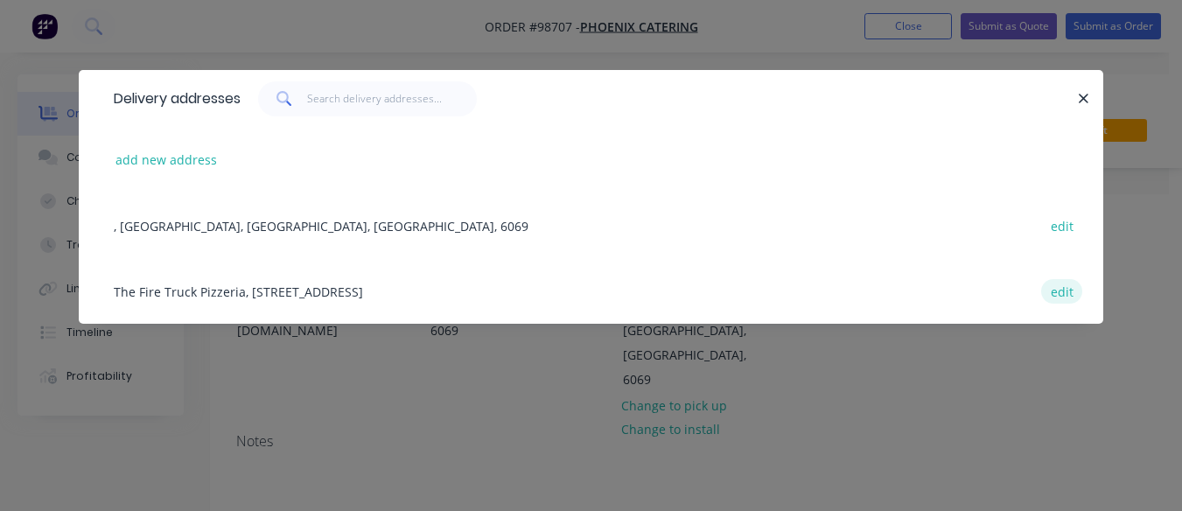
click at [1058, 289] on button "edit" at bounding box center [1061, 291] width 41 height 24
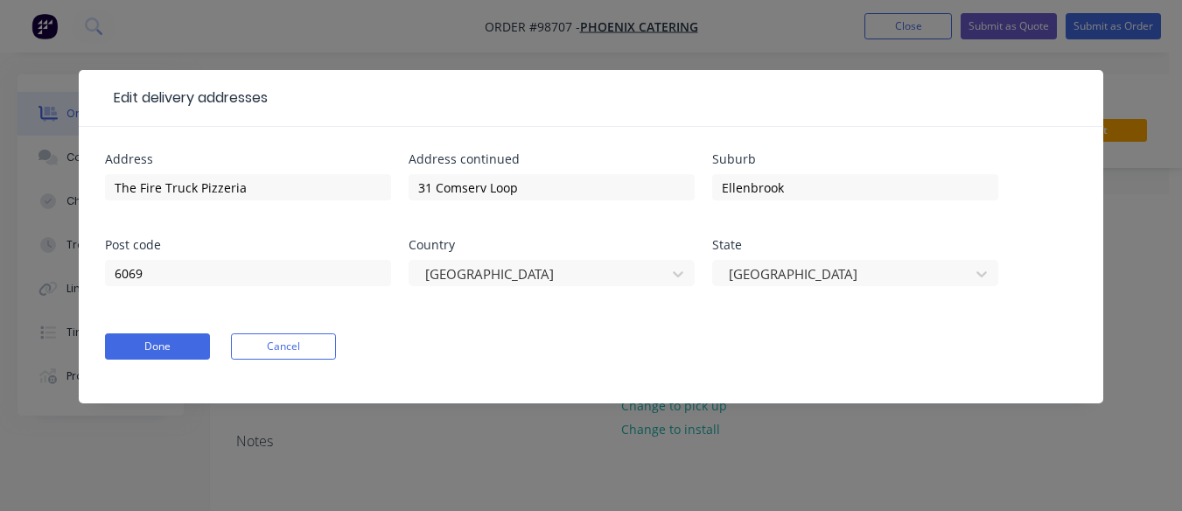
click at [412, 245] on div "Country" at bounding box center [551, 245] width 286 height 12
click at [251, 192] on input "The Fire Truck Pizzeria" at bounding box center [248, 187] width 286 height 26
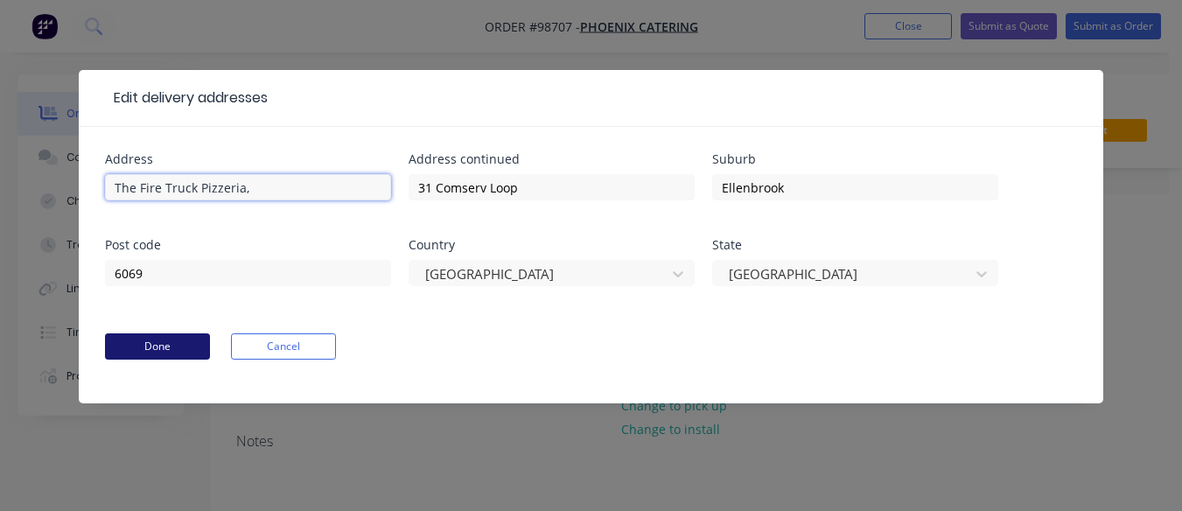
type input "The Fire Truck Pizzeria,"
click at [163, 342] on button "Done" at bounding box center [157, 346] width 105 height 26
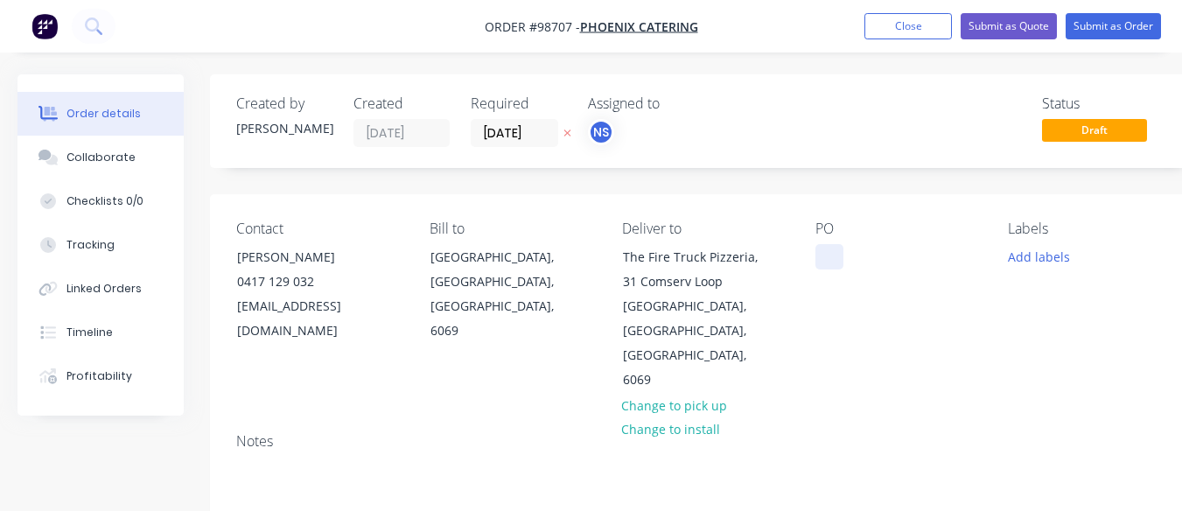
click at [823, 258] on div at bounding box center [829, 256] width 28 height 25
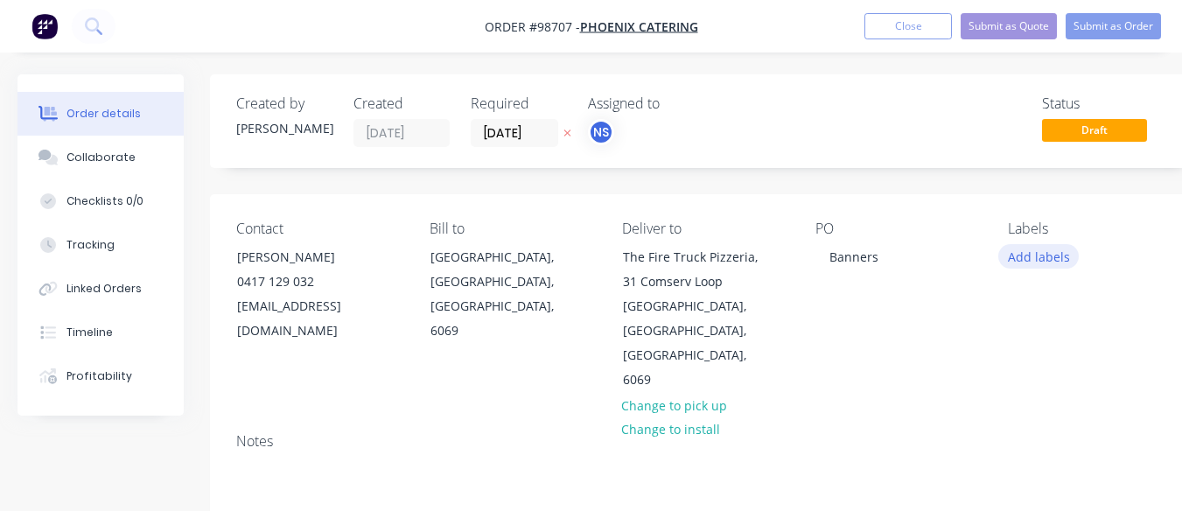
click at [1020, 262] on button "Add labels" at bounding box center [1038, 256] width 80 height 24
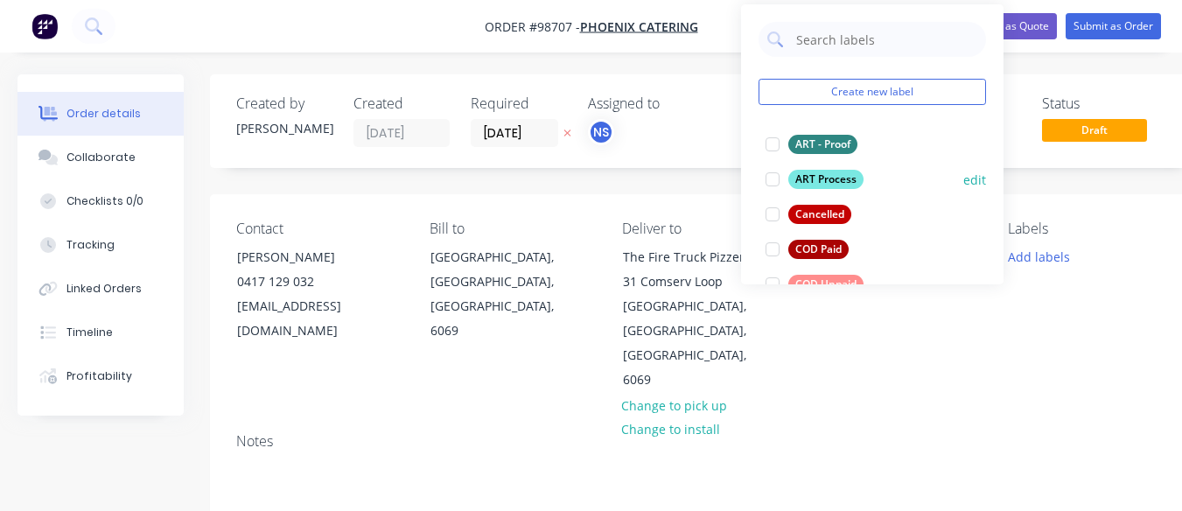
click at [773, 186] on div at bounding box center [772, 179] width 35 height 35
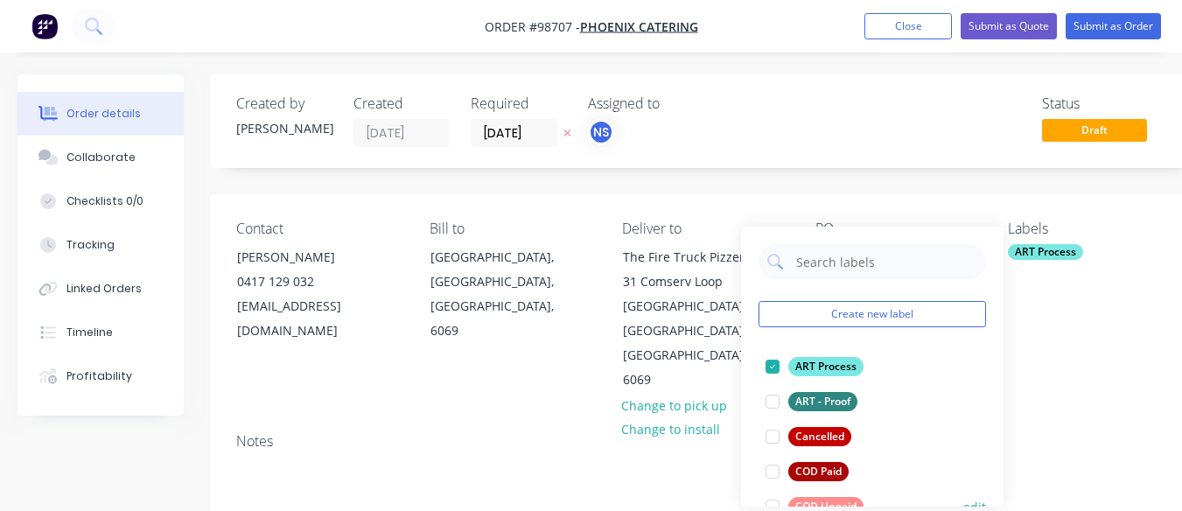
click at [772, 504] on div at bounding box center [772, 506] width 35 height 35
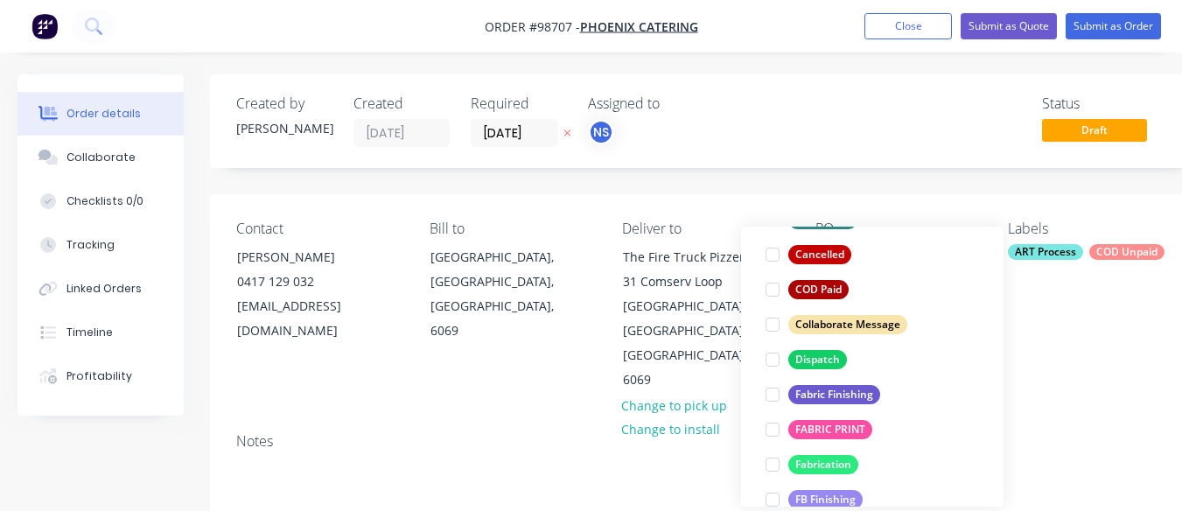
scroll to position [220, 0]
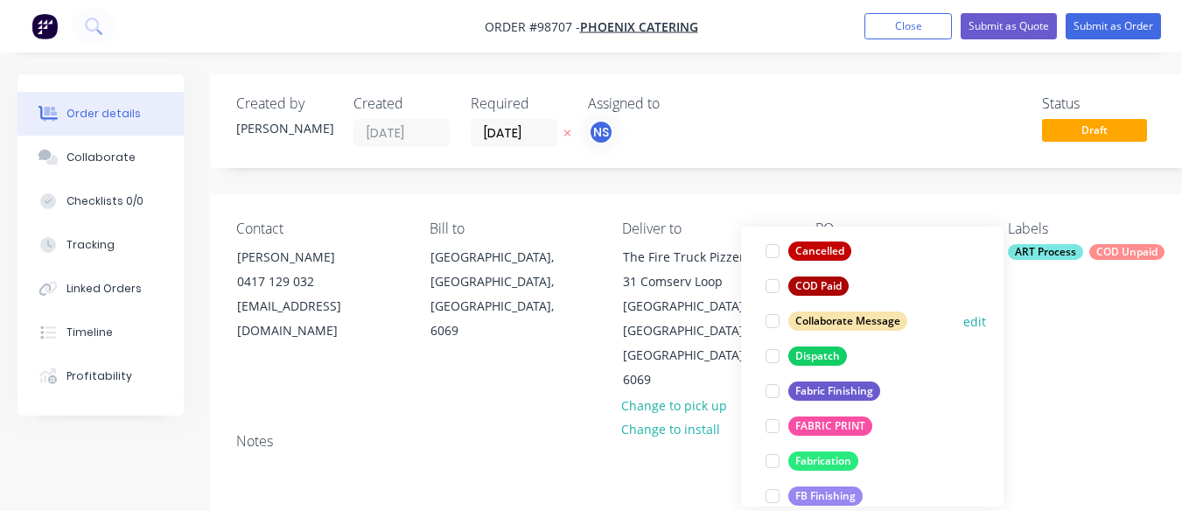
click at [771, 321] on div at bounding box center [772, 320] width 35 height 35
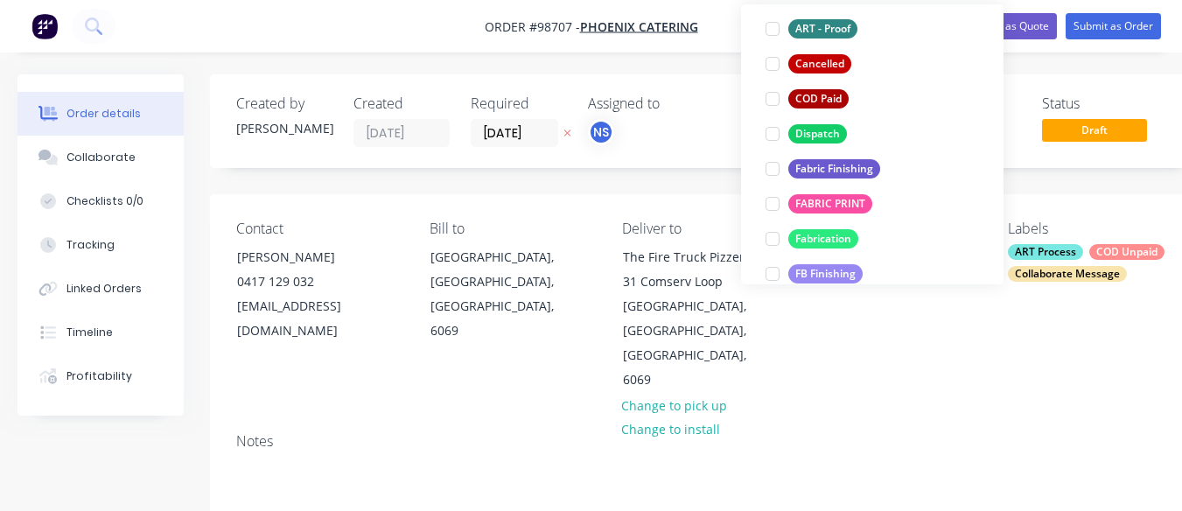
scroll to position [115, 0]
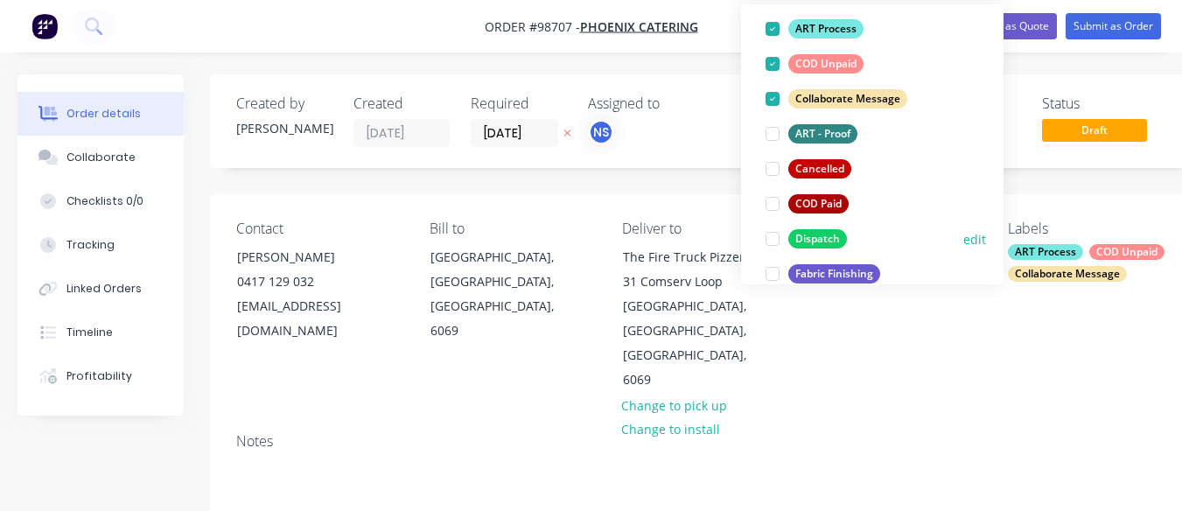
click at [770, 232] on div at bounding box center [772, 238] width 35 height 35
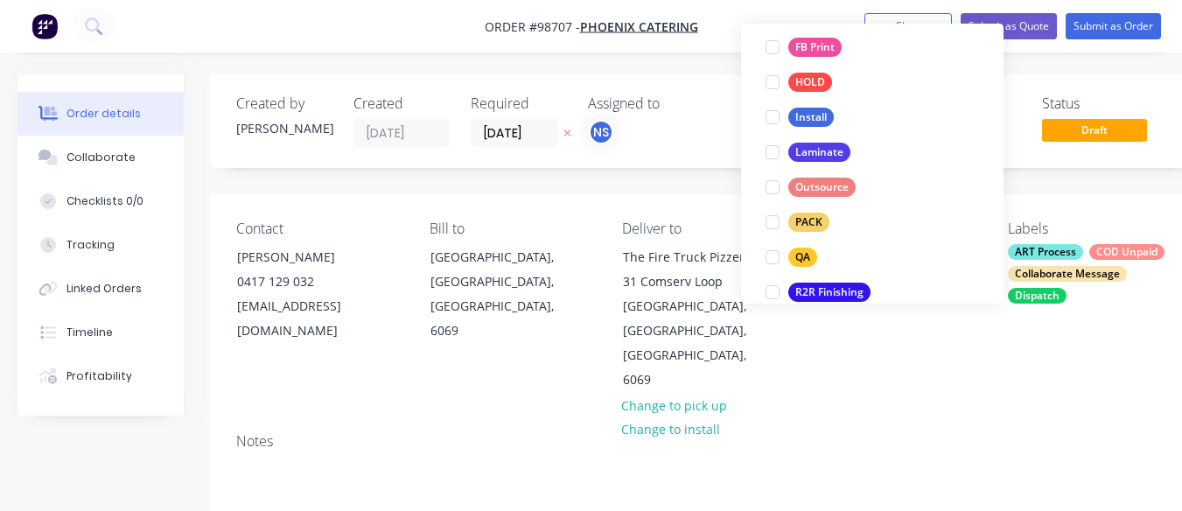
scroll to position [535, 0]
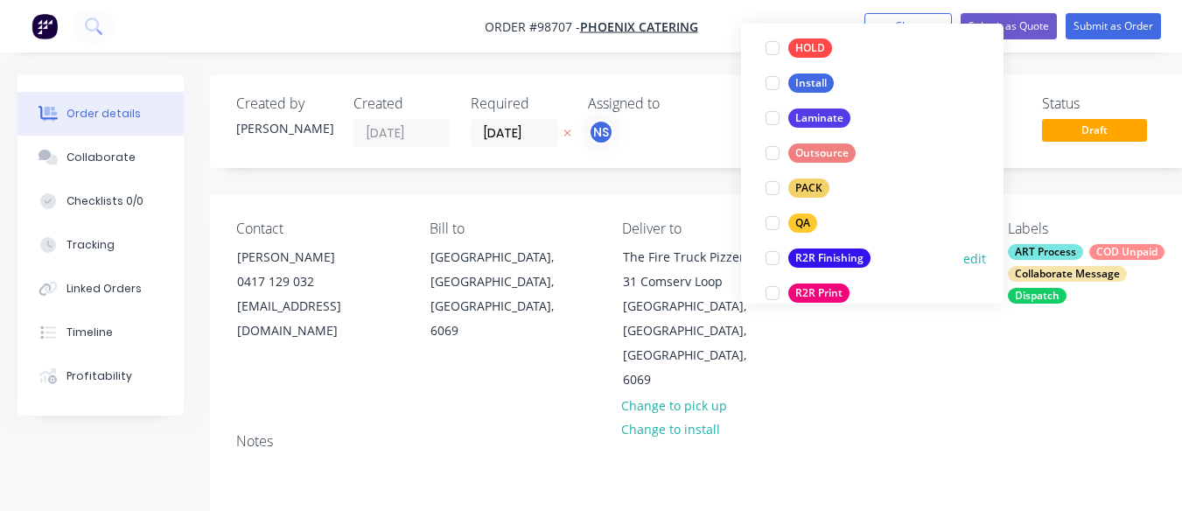
click at [769, 256] on div at bounding box center [772, 258] width 35 height 35
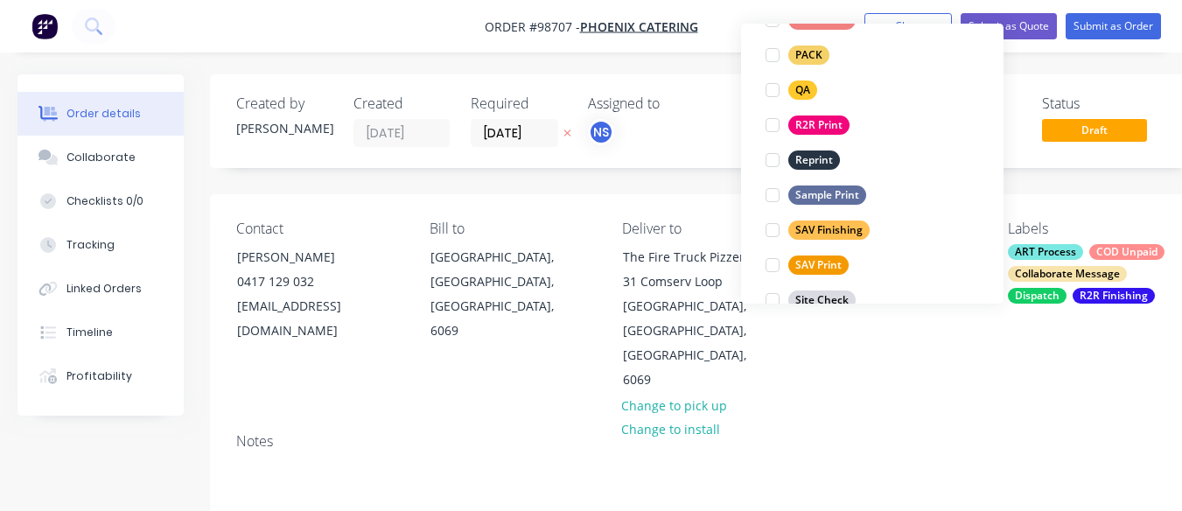
scroll to position [708, 0]
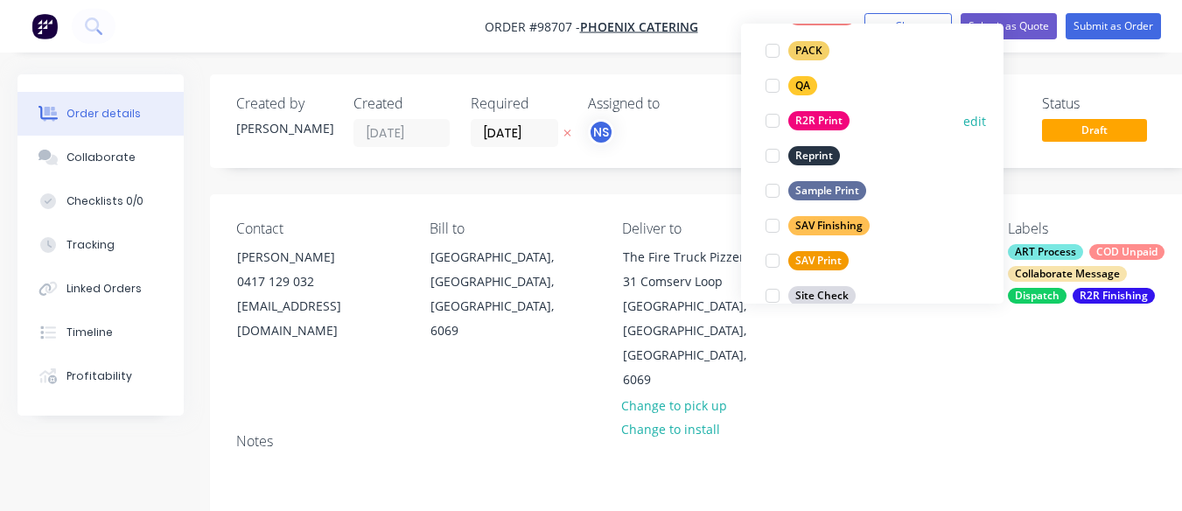
click at [769, 123] on div at bounding box center [772, 120] width 35 height 35
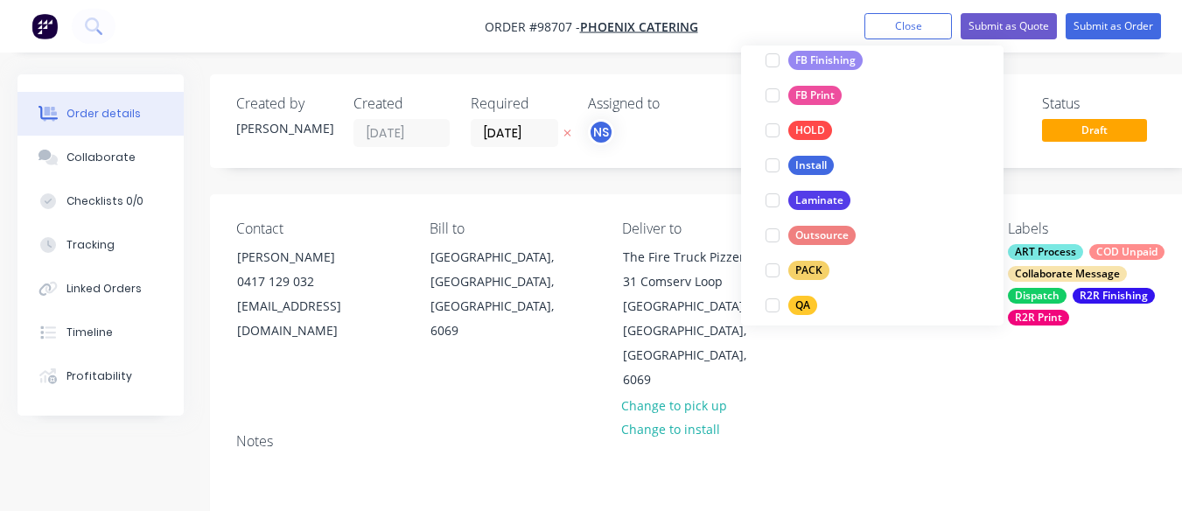
scroll to position [568, 0]
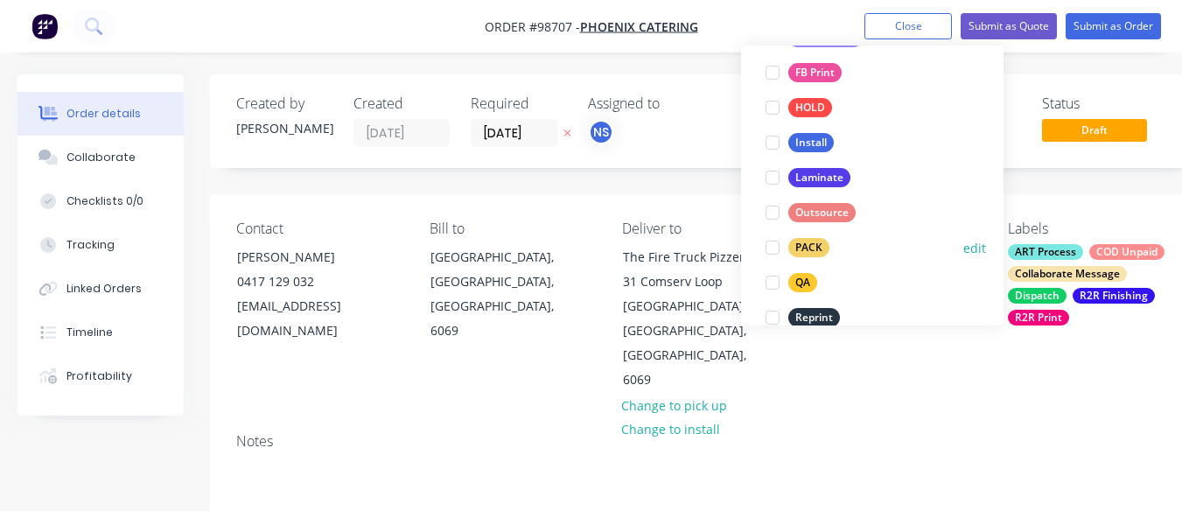
click at [774, 244] on div at bounding box center [772, 247] width 35 height 35
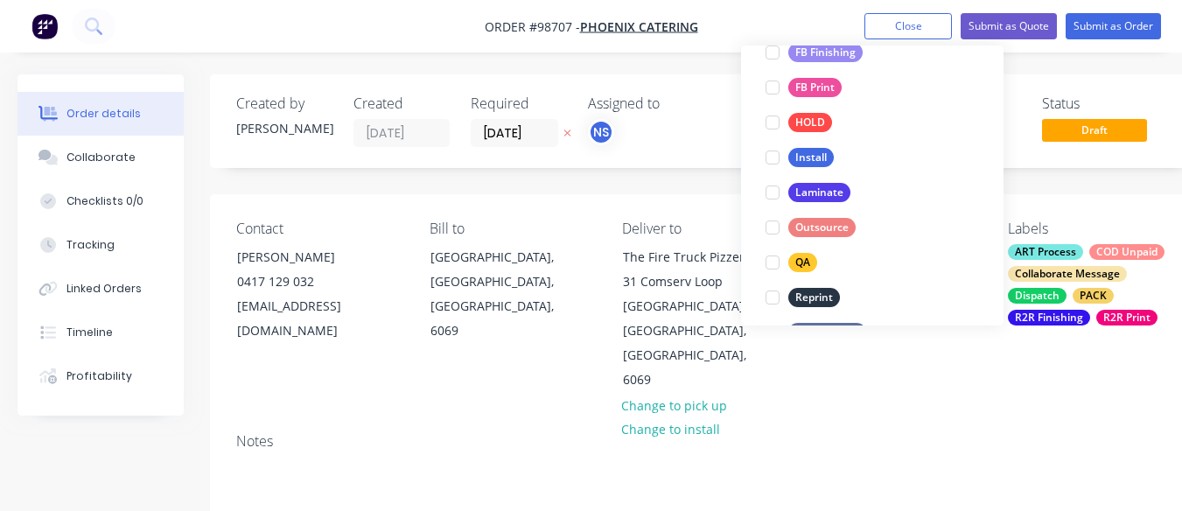
scroll to position [602, 0]
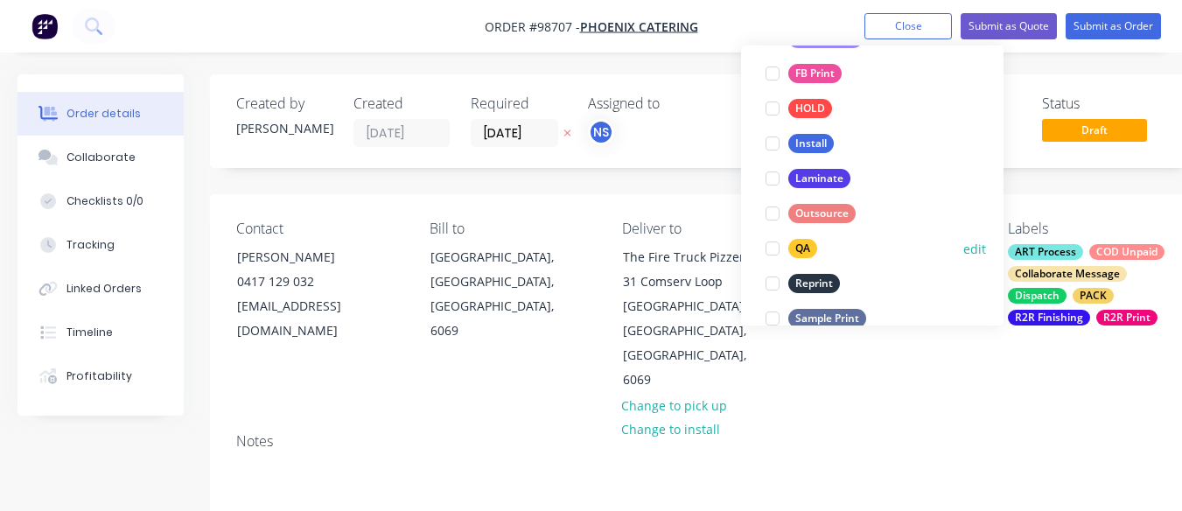
click at [776, 247] on div at bounding box center [772, 248] width 35 height 35
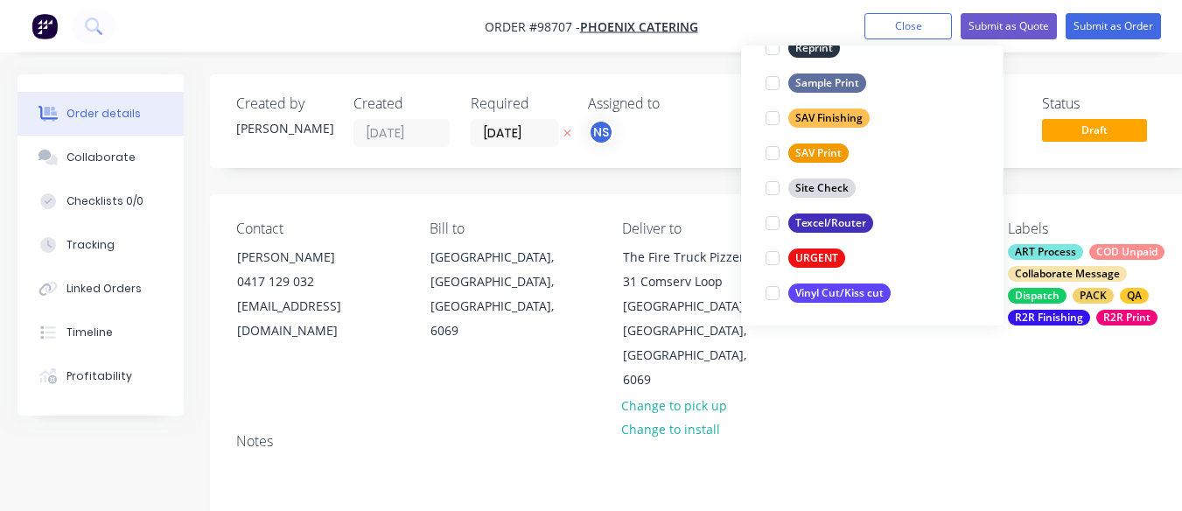
scroll to position [840, 0]
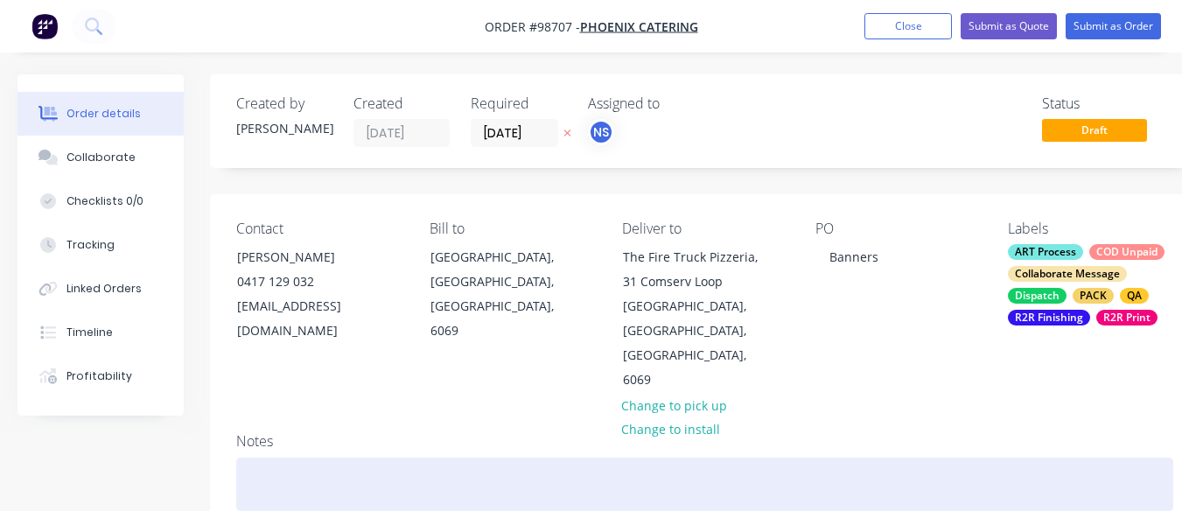
click at [338, 457] on div at bounding box center [704, 483] width 937 height 53
